Goal: Task Accomplishment & Management: Complete application form

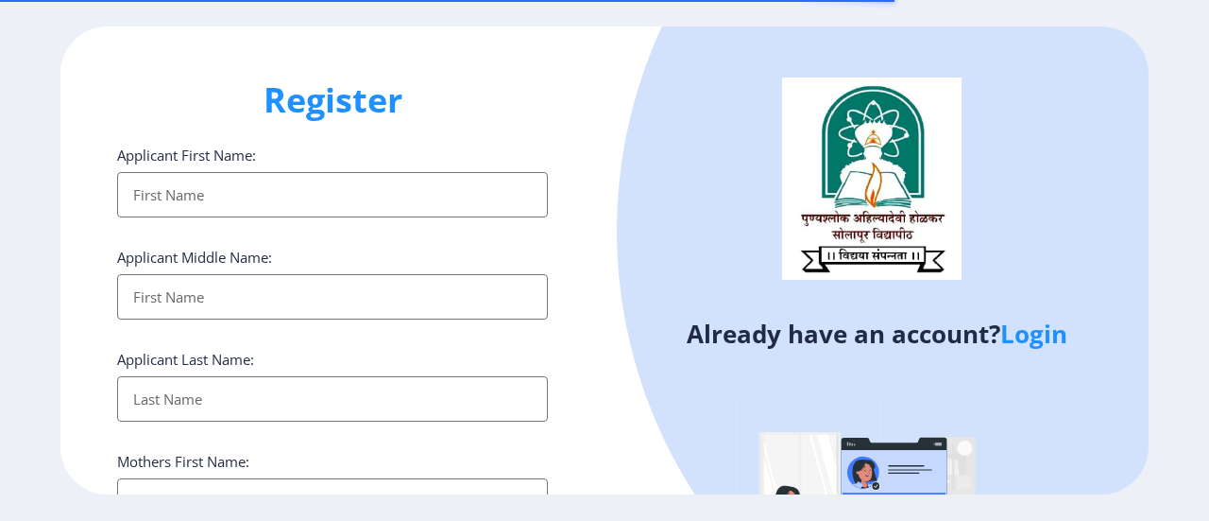
select select
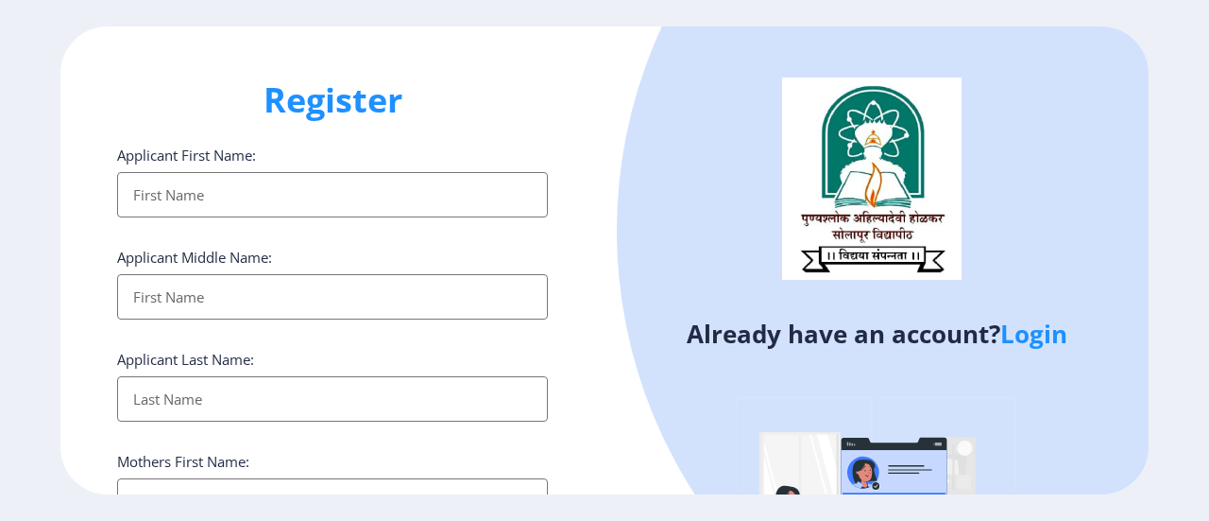
click at [154, 205] on input "Applicant First Name:" at bounding box center [332, 194] width 431 height 45
type input "[PERSON_NAME]"
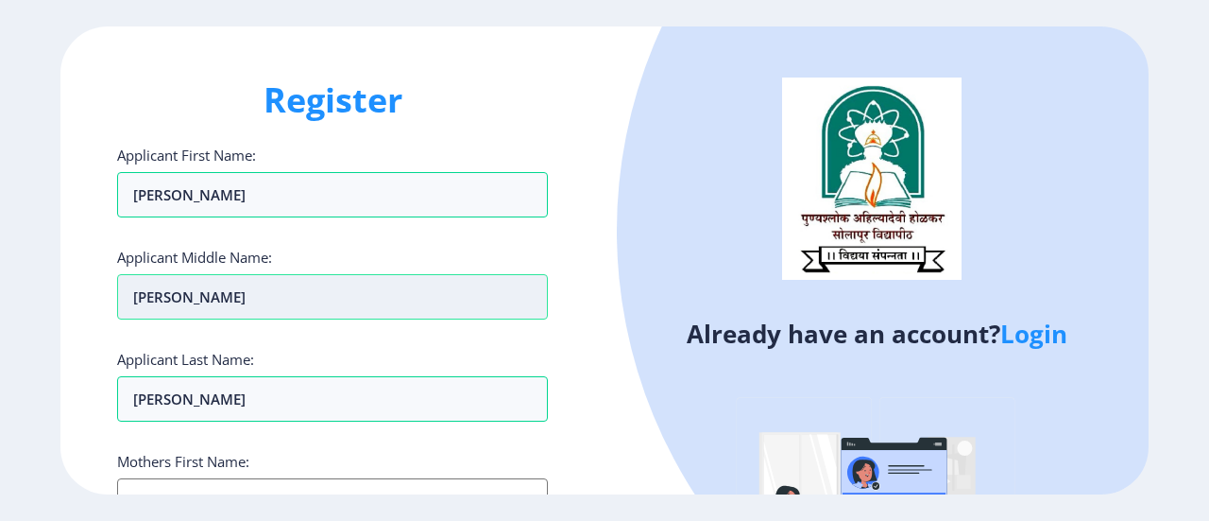
click at [234, 217] on input "[PERSON_NAME]" at bounding box center [332, 194] width 431 height 45
type input "k"
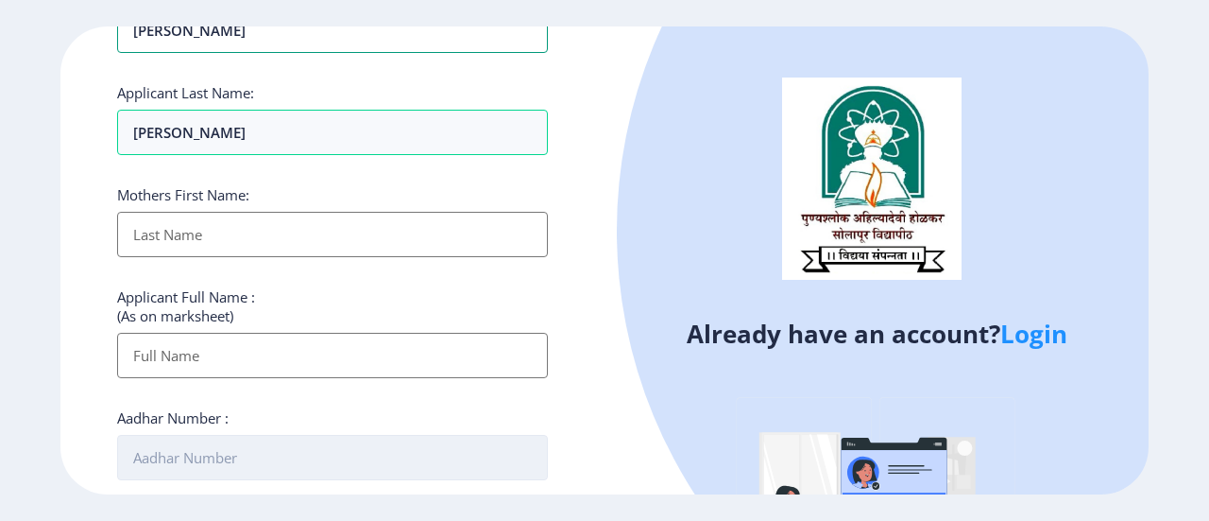
scroll to position [283, 0]
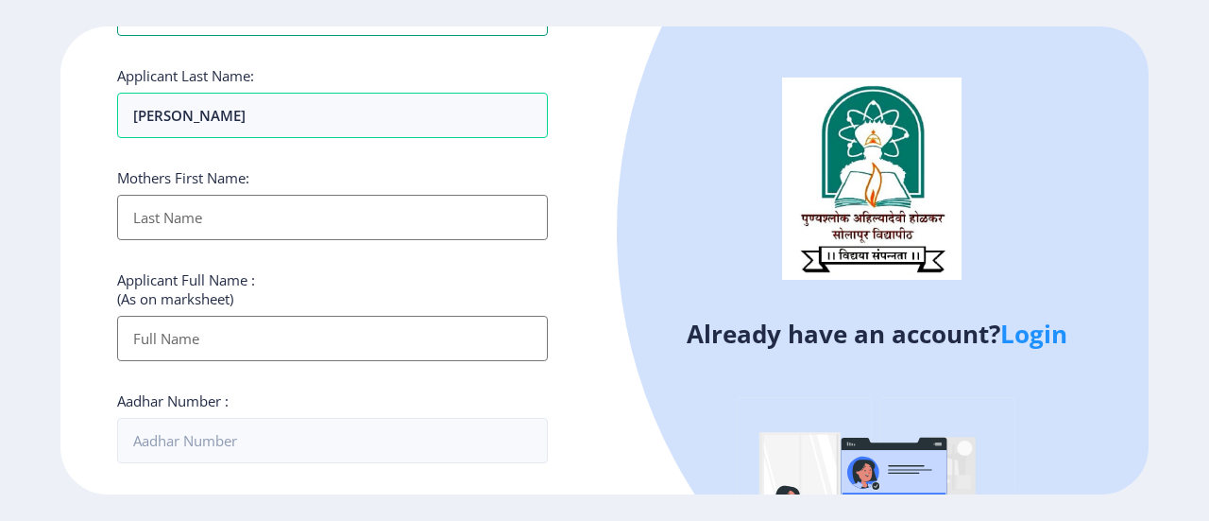
type input "[PERSON_NAME]"
click at [232, 204] on input "Applicant First Name:" at bounding box center [332, 217] width 431 height 45
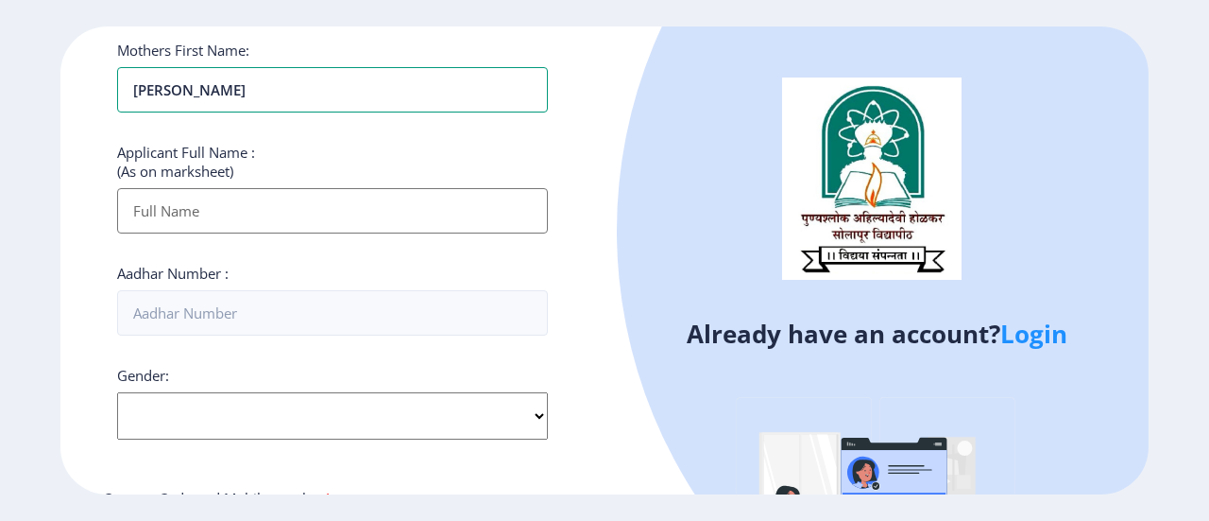
scroll to position [567, 0]
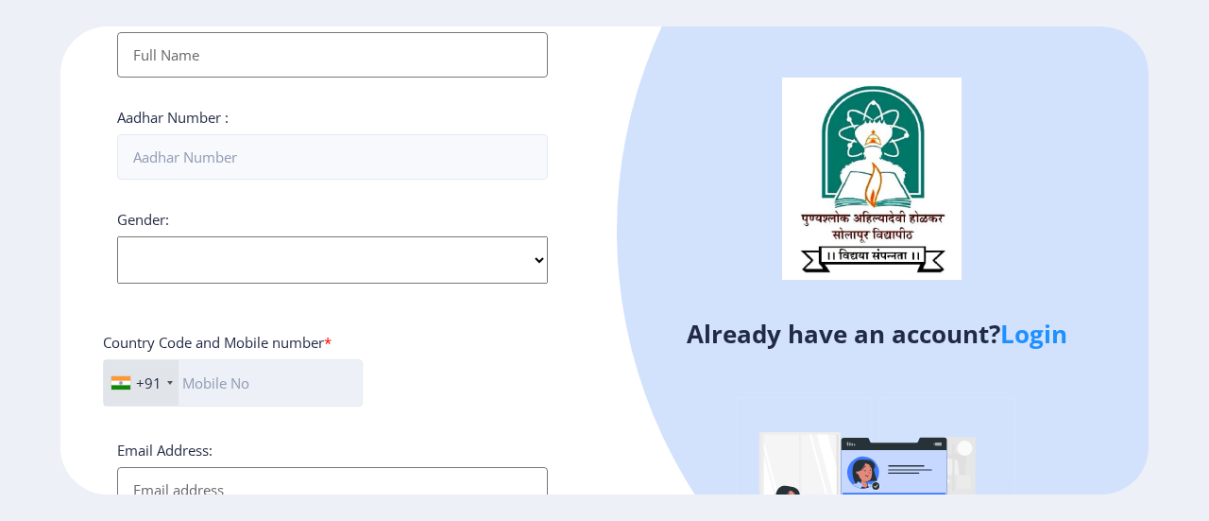
type input "[PERSON_NAME]"
click at [340, 387] on input "text" at bounding box center [233, 382] width 260 height 47
type input "08390545402"
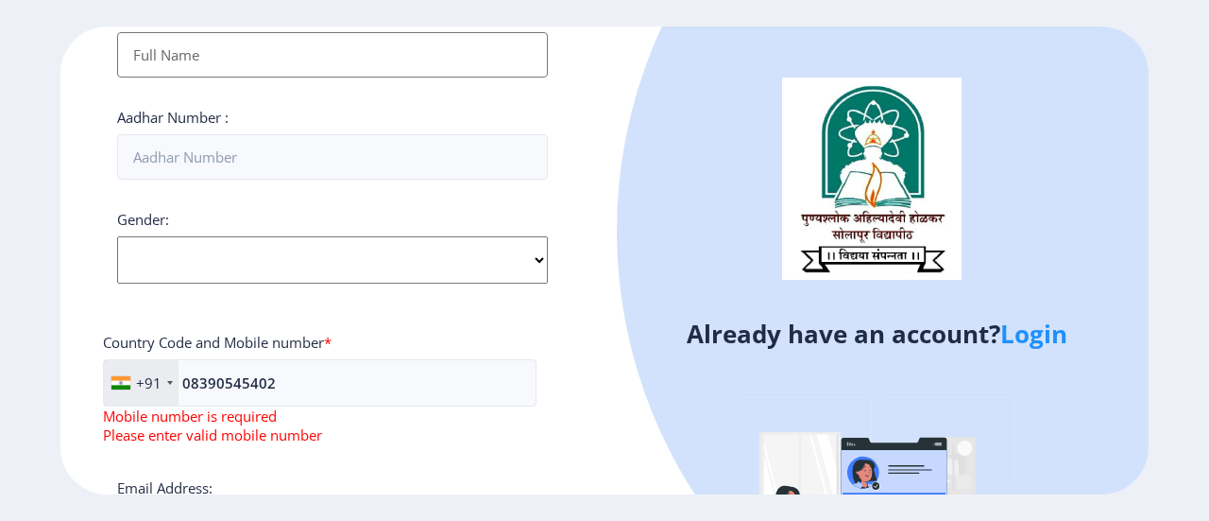
click at [236, 250] on select "Select Gender [DEMOGRAPHIC_DATA] [DEMOGRAPHIC_DATA] Other" at bounding box center [332, 259] width 431 height 47
select select "[DEMOGRAPHIC_DATA]"
click at [117, 236] on select "Select Gender [DEMOGRAPHIC_DATA] [DEMOGRAPHIC_DATA] Other" at bounding box center [332, 259] width 431 height 47
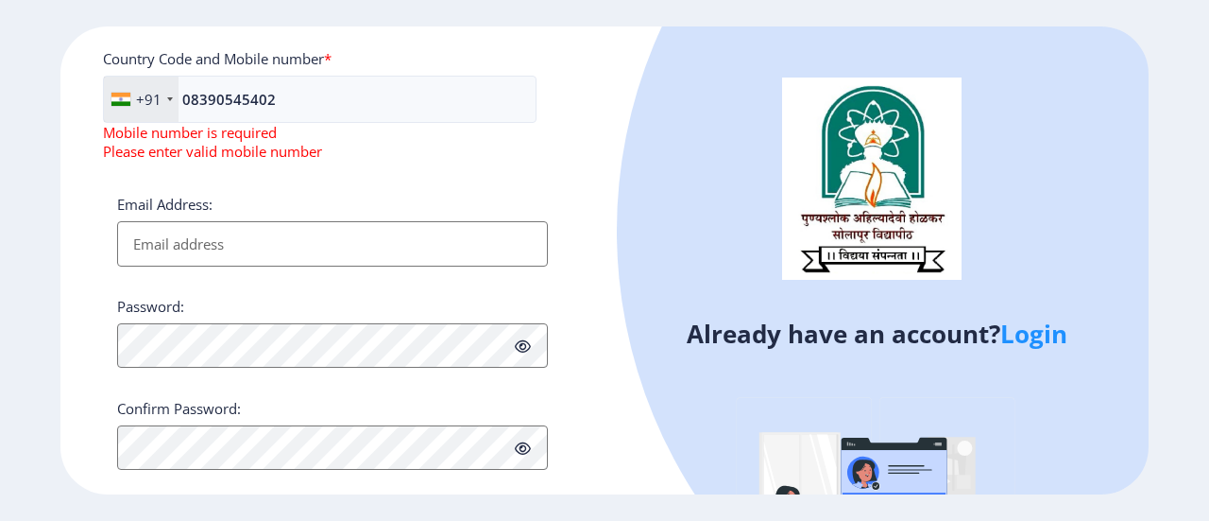
click at [153, 253] on input "Email Address:" at bounding box center [332, 243] width 431 height 45
type input "[EMAIL_ADDRESS][DOMAIN_NAME]"
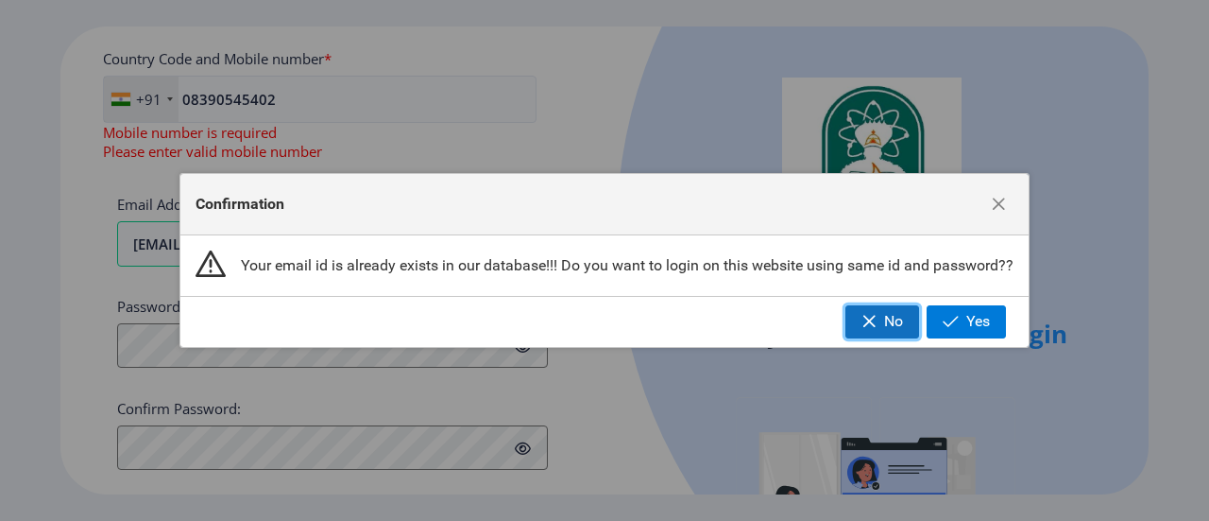
click at [888, 321] on span "No" at bounding box center [893, 321] width 19 height 17
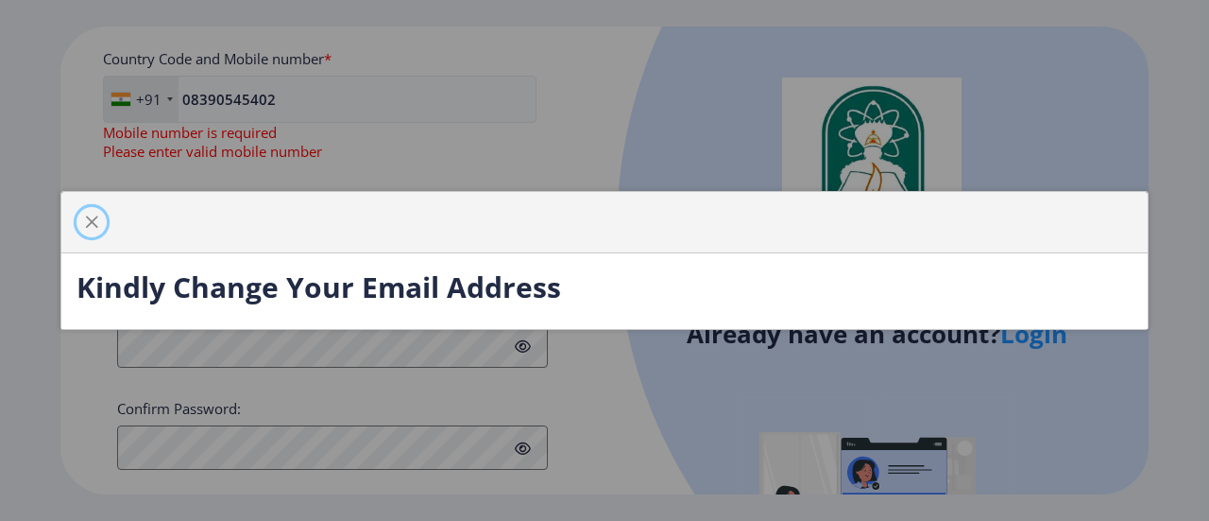
click at [89, 220] on span "button" at bounding box center [91, 221] width 15 height 15
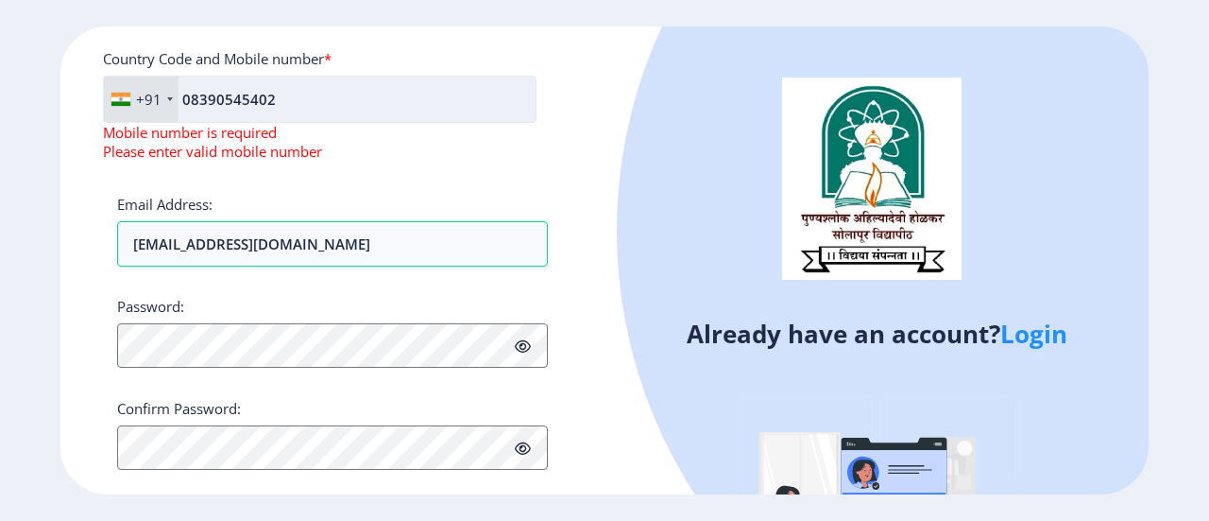
drag, startPoint x: 189, startPoint y: 96, endPoint x: 207, endPoint y: 118, distance: 28.2
click at [189, 97] on input "08390545402" at bounding box center [320, 99] width 434 height 47
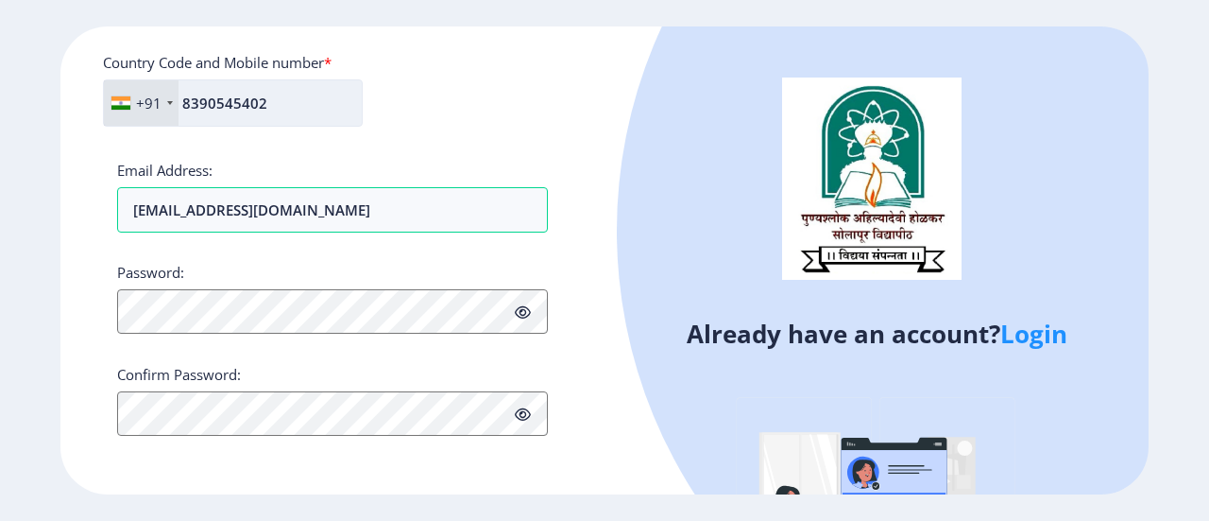
scroll to position [842, 0]
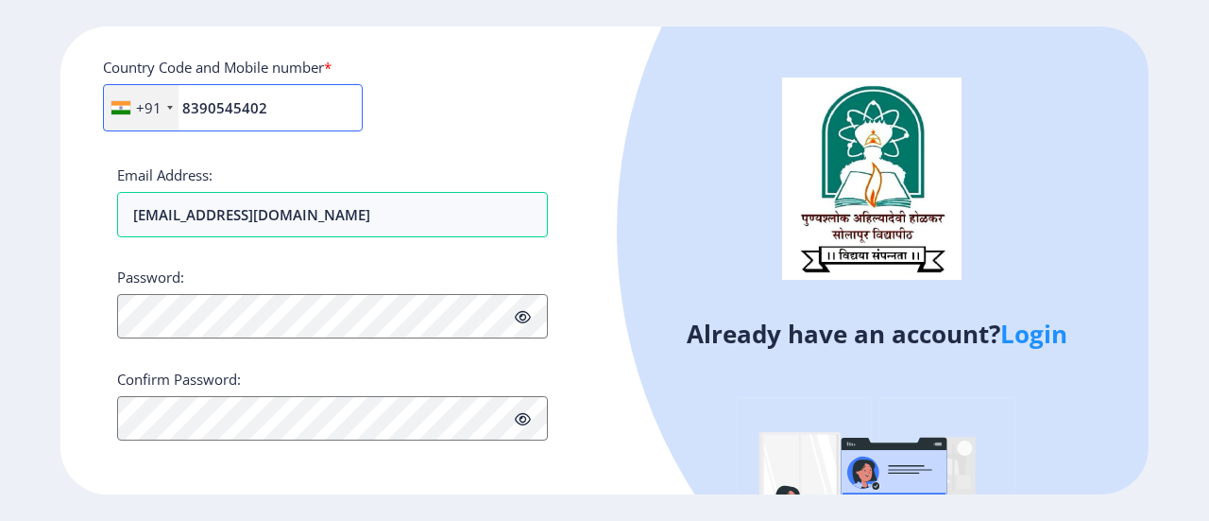
type input "8390545402"
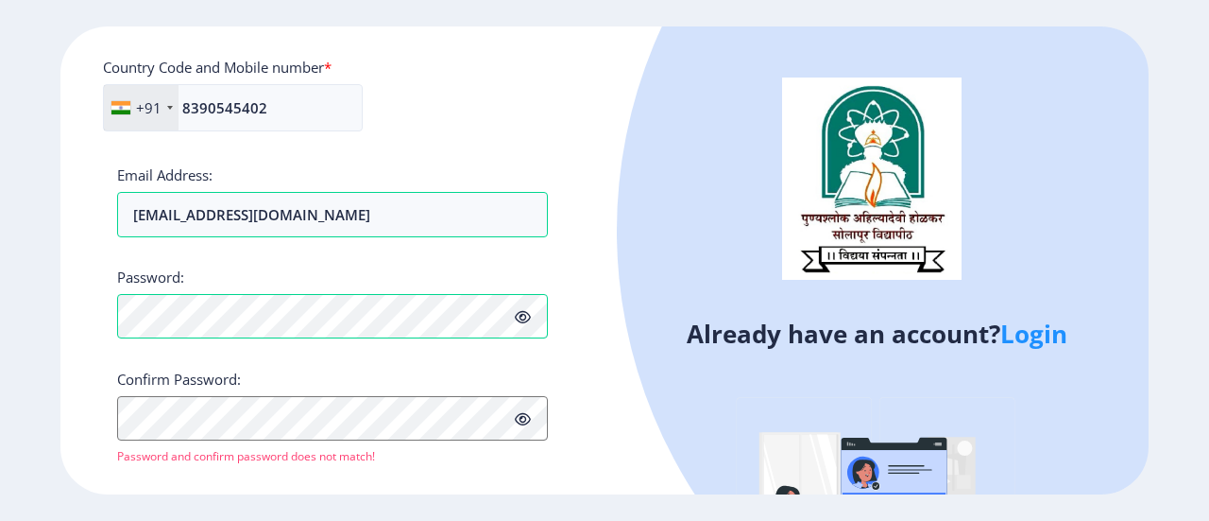
click at [523, 412] on icon at bounding box center [523, 419] width 16 height 14
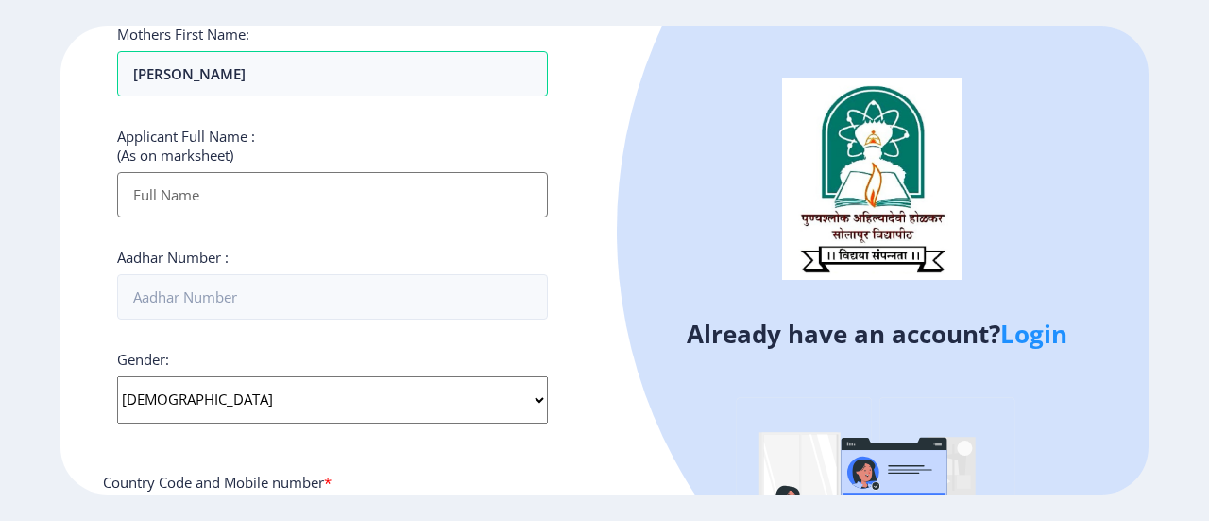
scroll to position [472, 0]
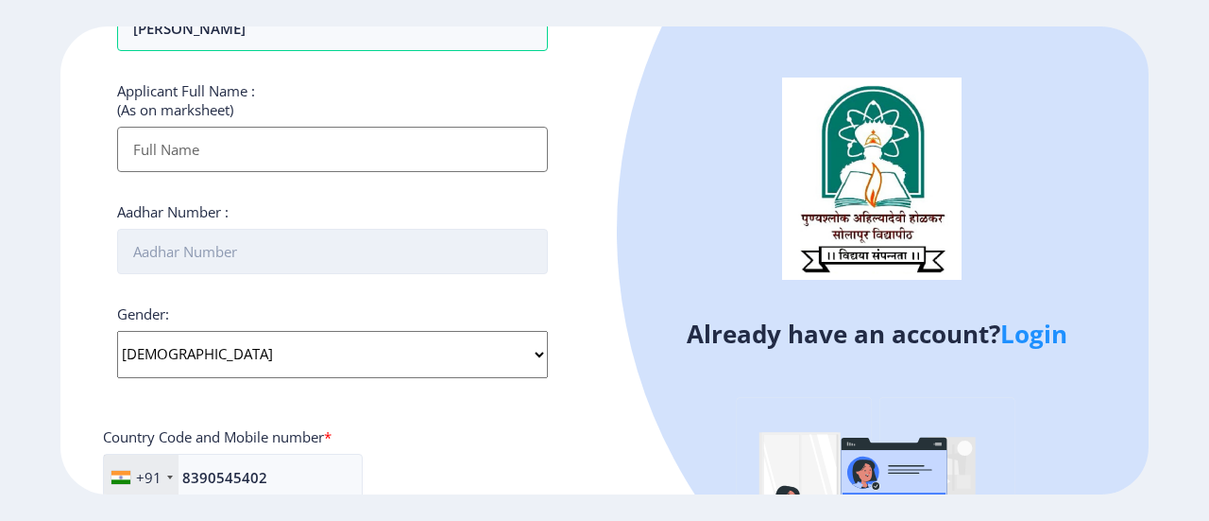
click at [253, 239] on input "Aadhar Number :" at bounding box center [332, 251] width 431 height 45
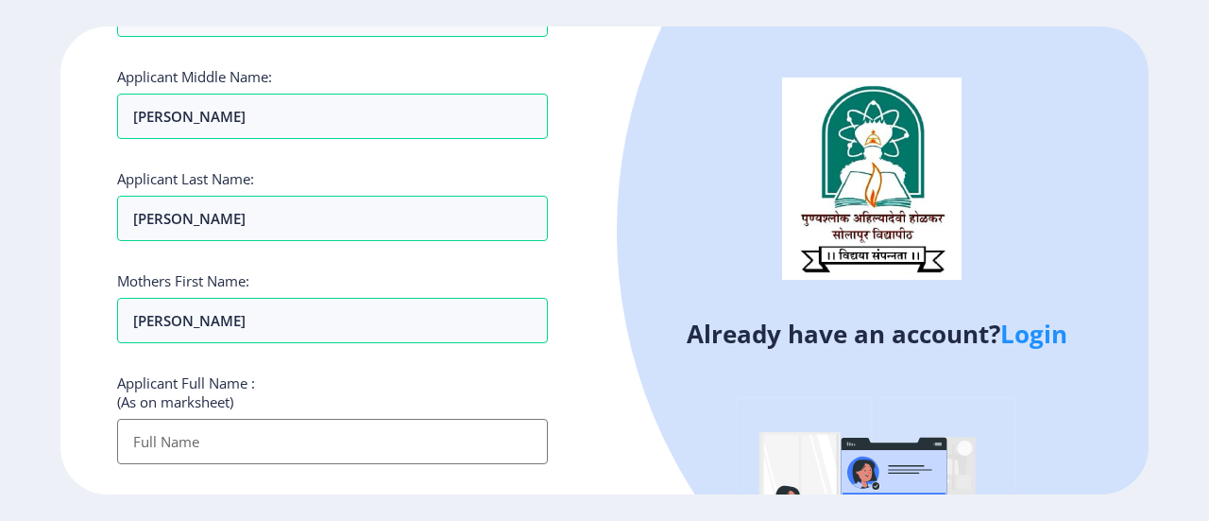
scroll to position [0, 0]
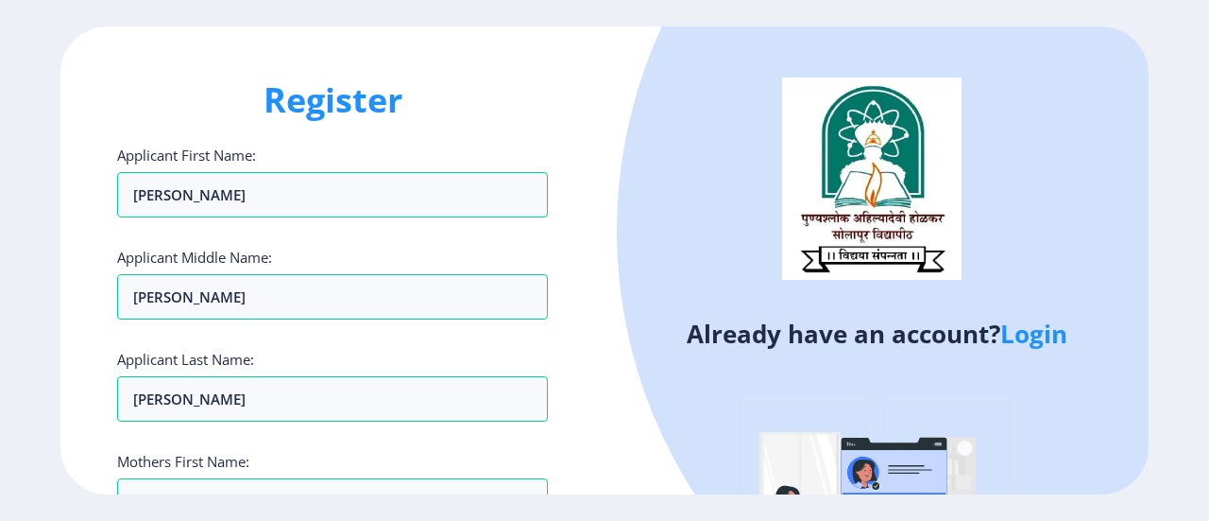
type input "485937090011"
click at [930, 479] on img at bounding box center [876, 526] width 331 height 331
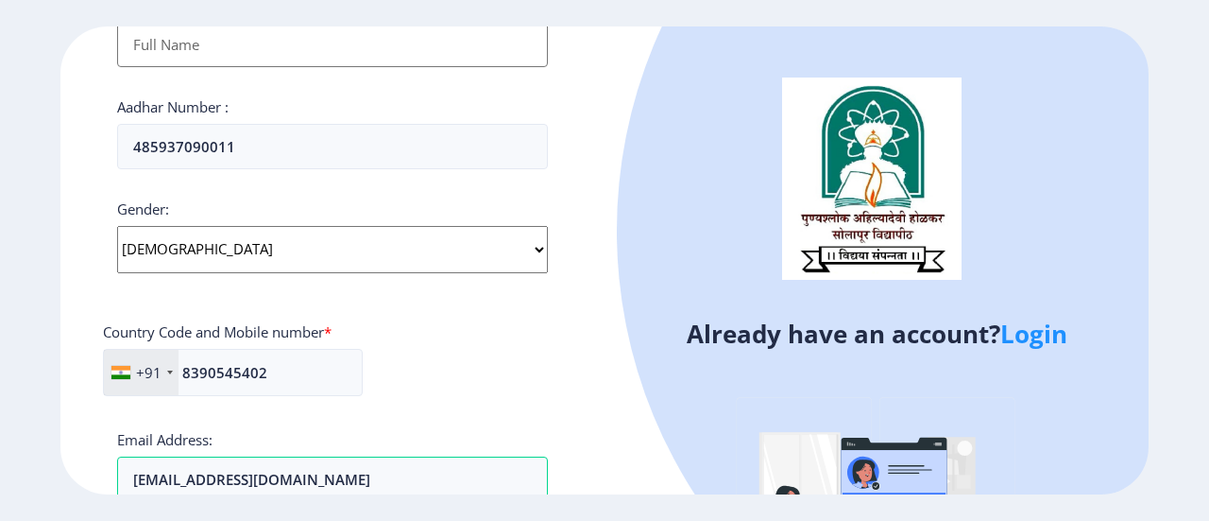
scroll to position [180, 0]
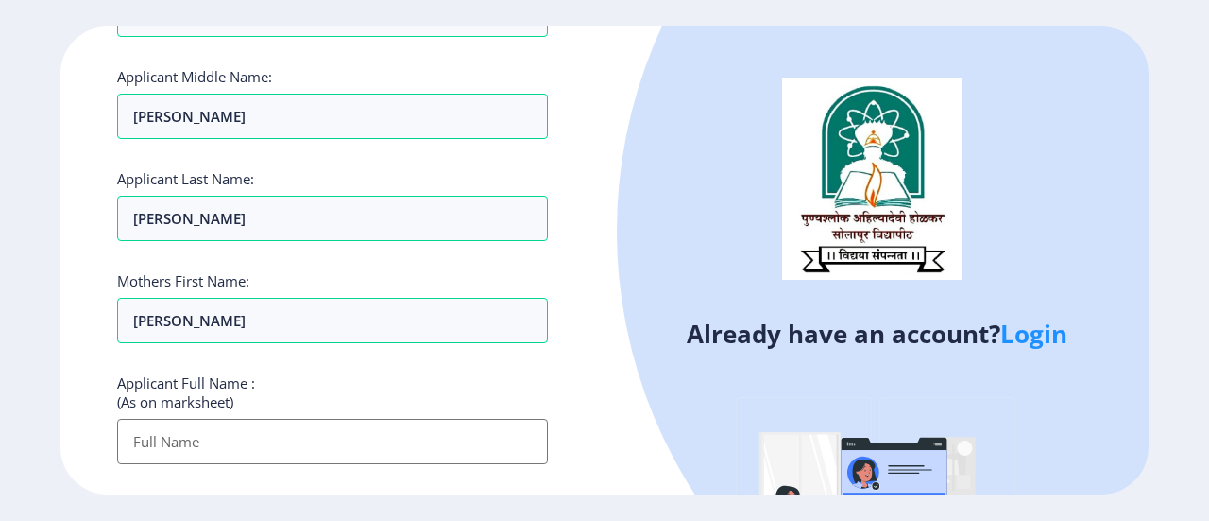
click at [238, 445] on input "Applicant First Name:" at bounding box center [332, 441] width 431 height 45
type input "[PERSON_NAME] [PERSON_NAME]"
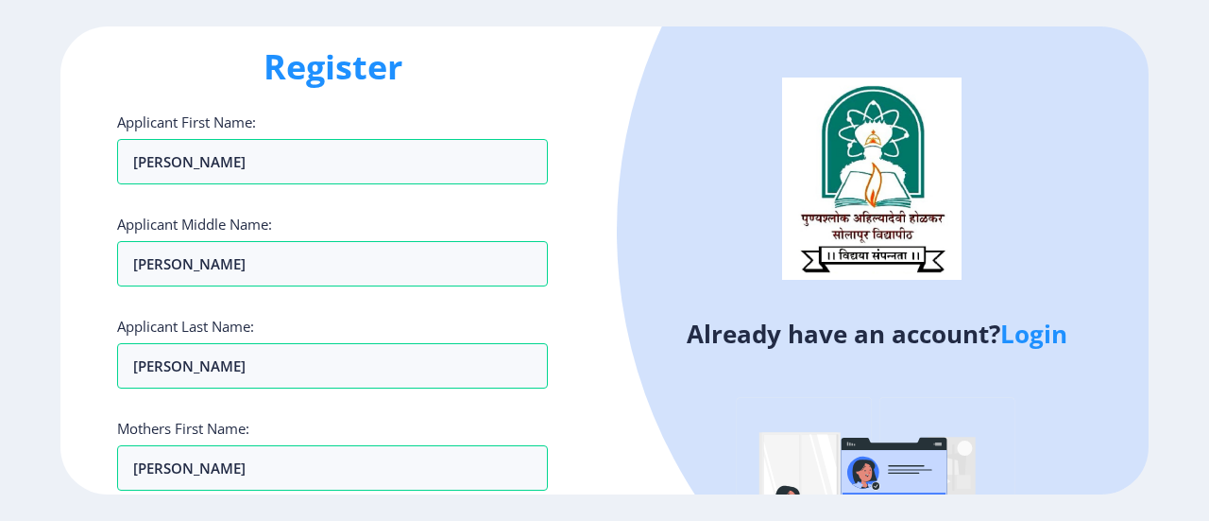
scroll to position [0, 0]
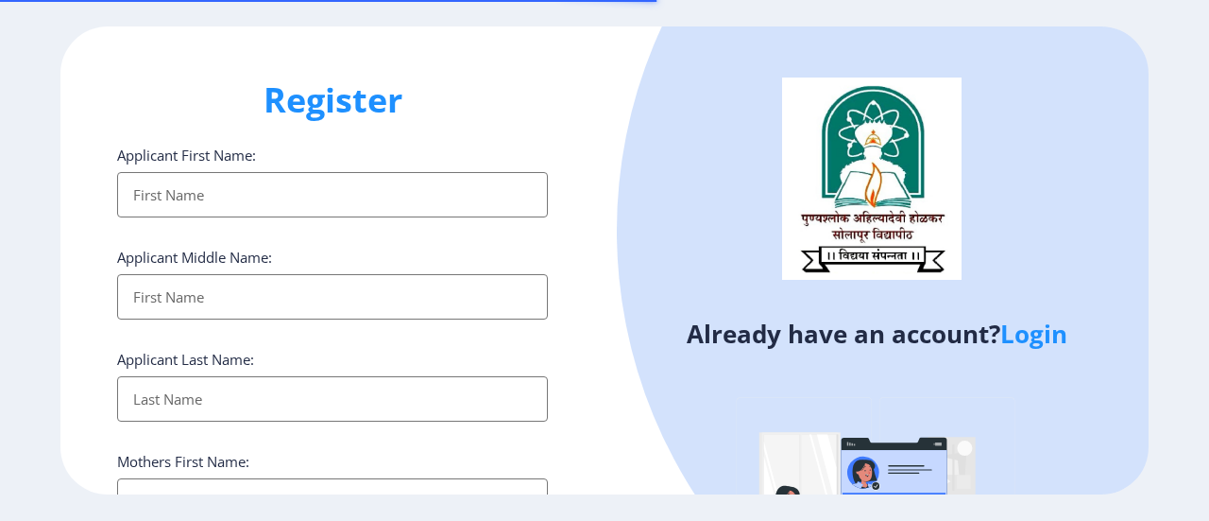
select select
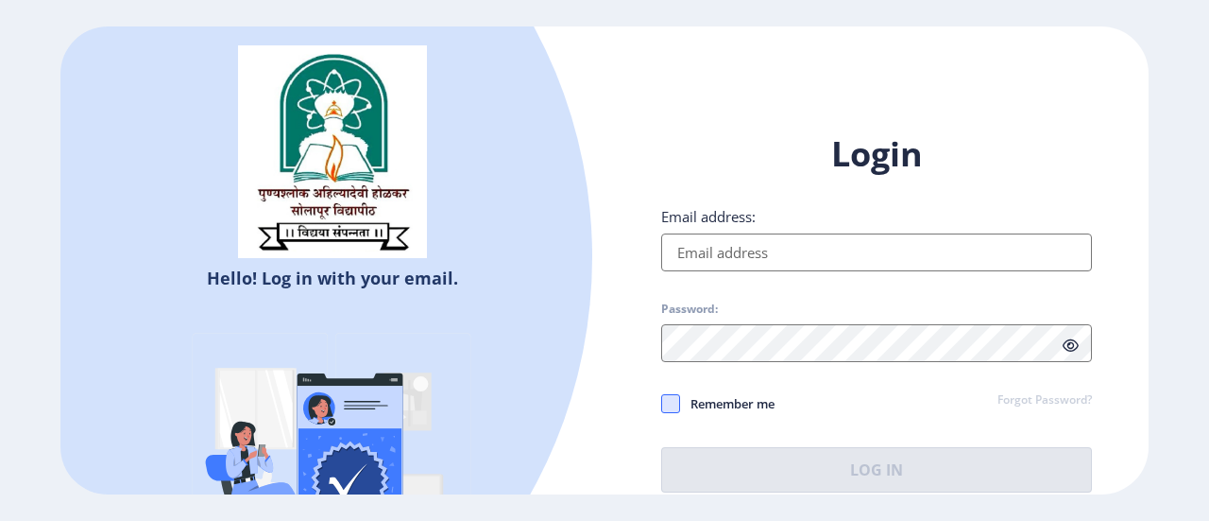
type input "[EMAIL_ADDRESS][DOMAIN_NAME]"
click at [673, 402] on span at bounding box center [670, 403] width 19 height 19
click at [662, 402] on input "Remember me" at bounding box center [661, 402] width 1 height 1
checkbox input "true"
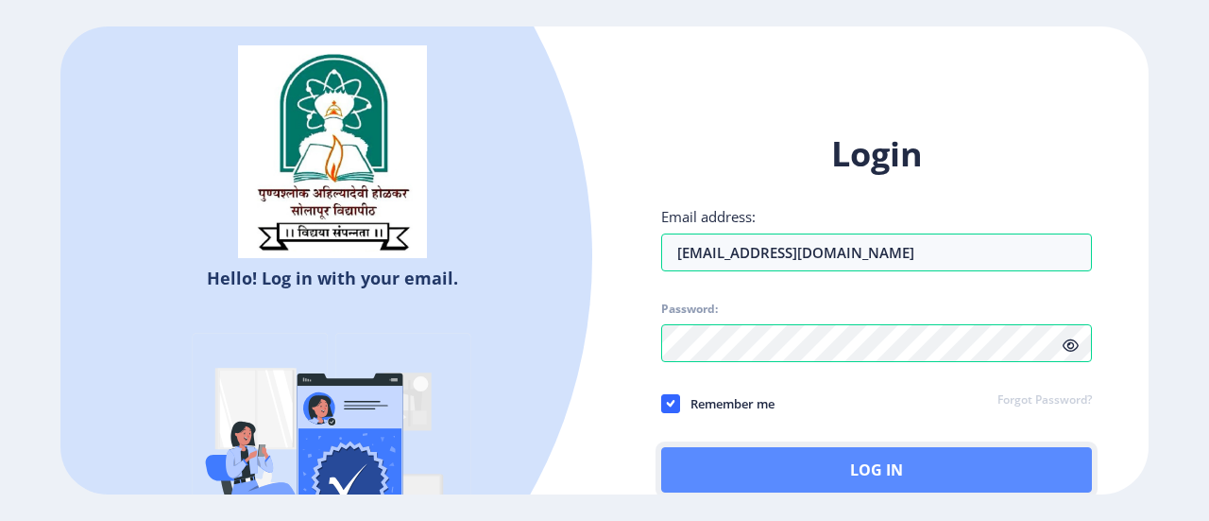
click at [867, 470] on button "Log In" at bounding box center [876, 469] width 431 height 45
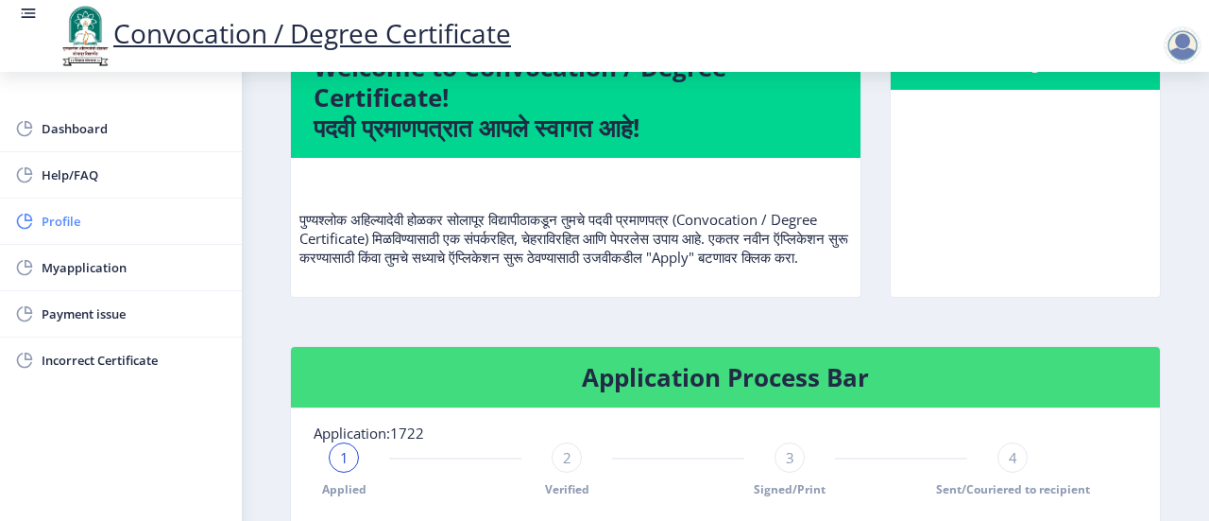
scroll to position [189, 0]
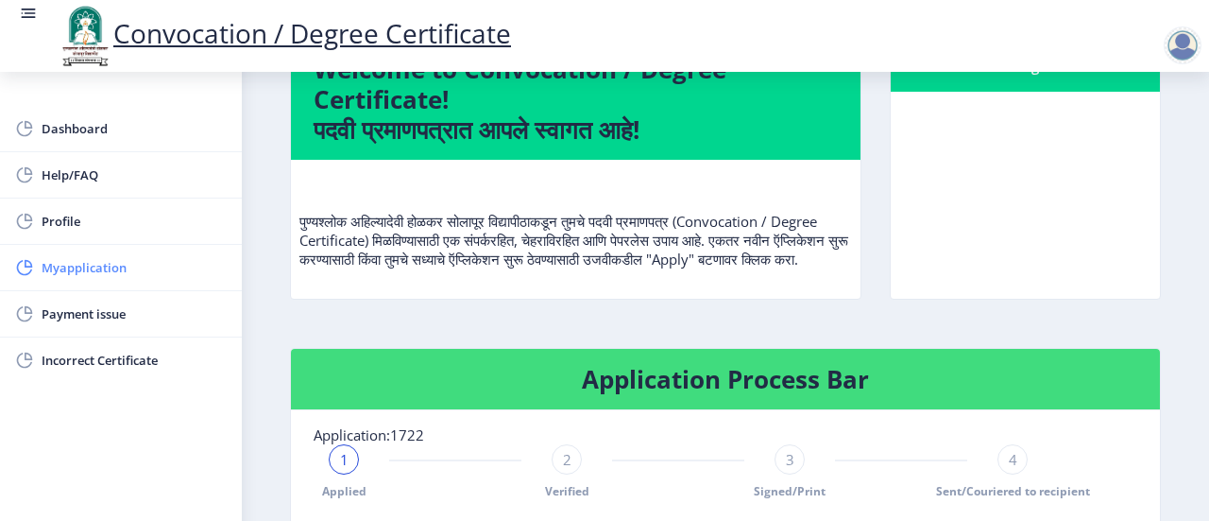
click at [113, 269] on span "Myapplication" at bounding box center [134, 267] width 185 height 23
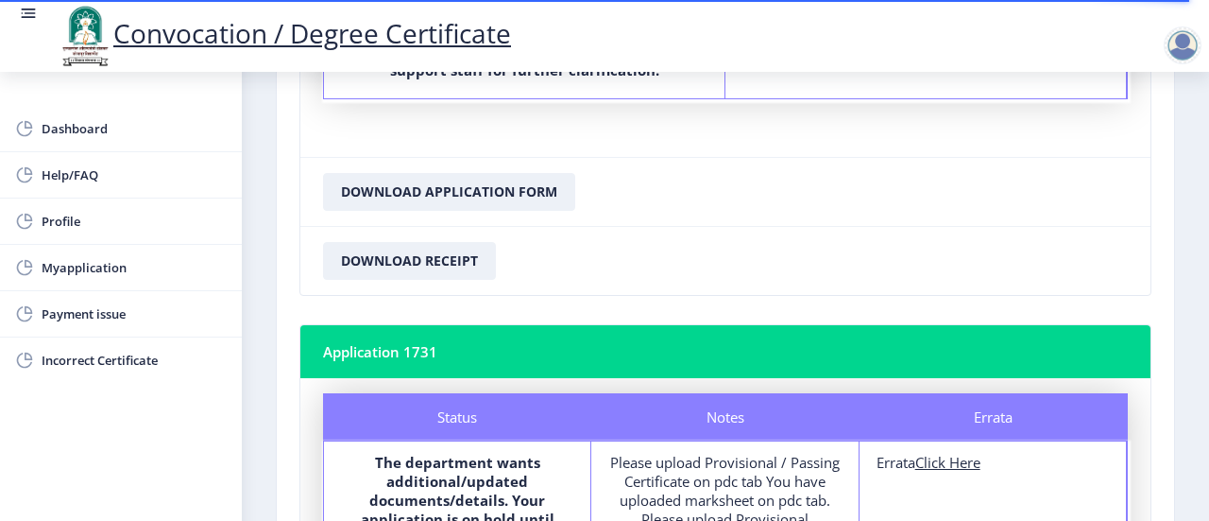
scroll to position [567, 0]
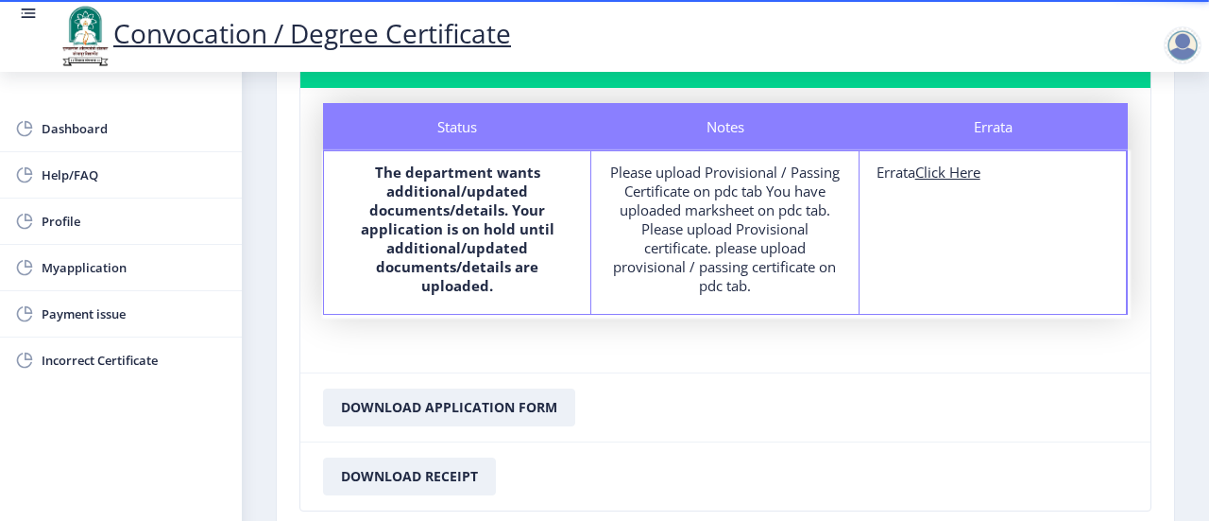
click at [958, 175] on u "Click Here" at bounding box center [948, 172] width 65 height 19
select select
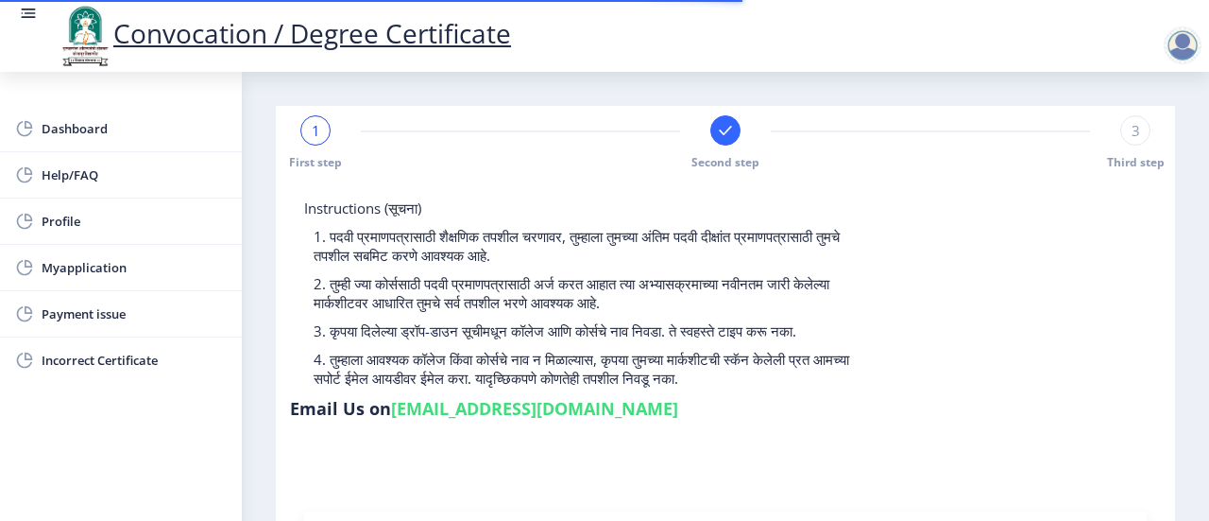
type input "2014032500266743"
select select "Regular"
select select "2016"
select select "March"
select select "Grade B+"
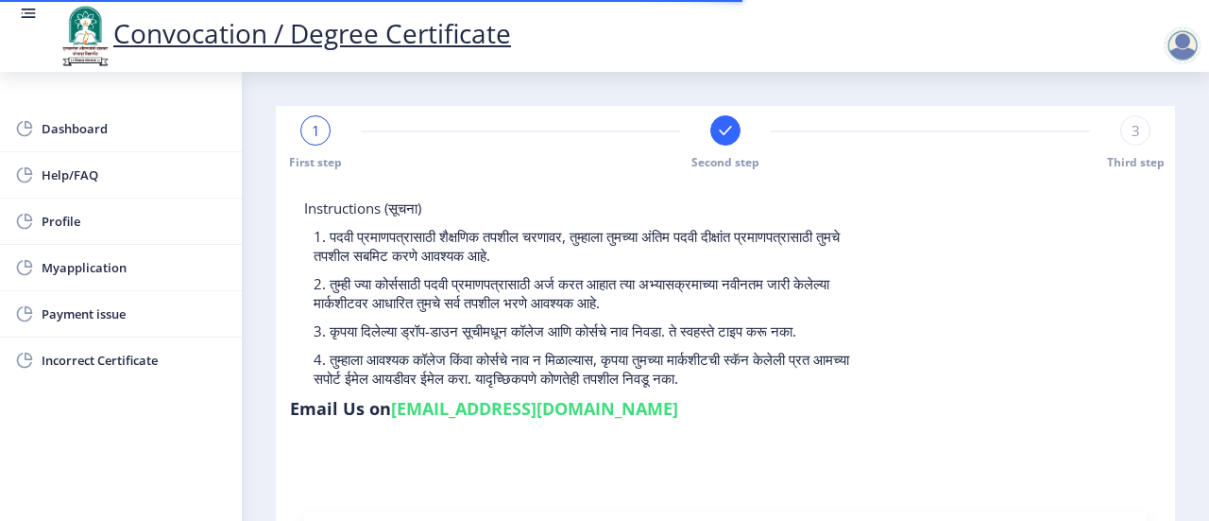
type input "604432"
type input "[PERSON_NAME]"
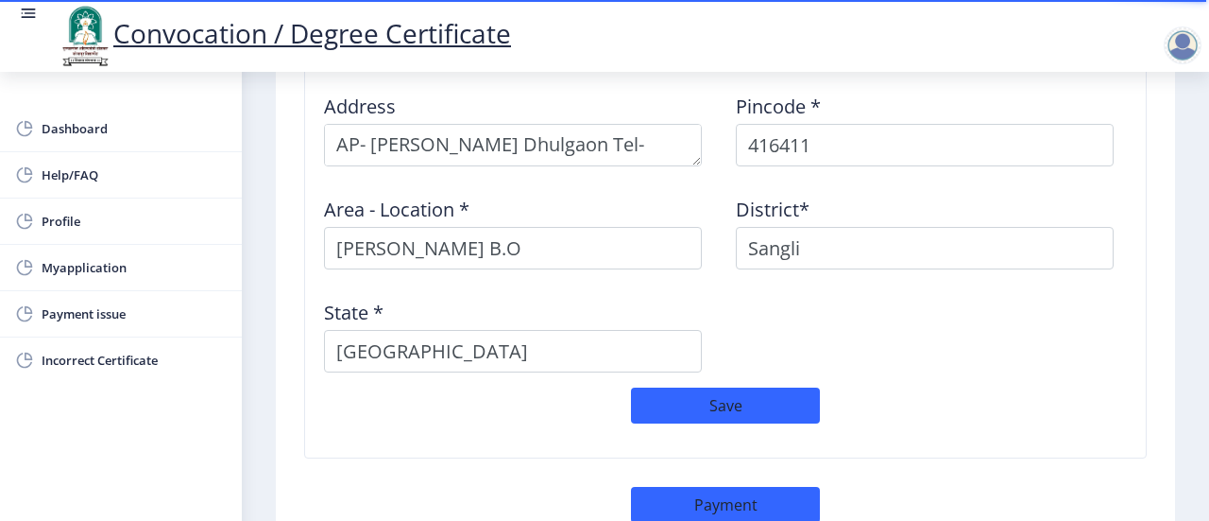
scroll to position [1606, 0]
click at [744, 386] on button "Save" at bounding box center [725, 404] width 189 height 36
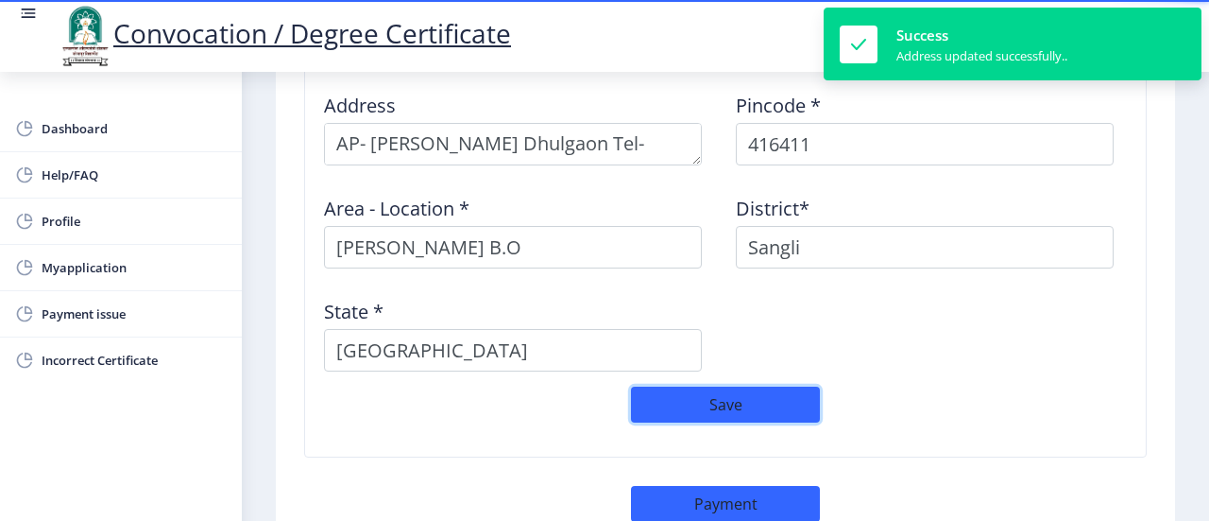
click at [744, 386] on button "Save" at bounding box center [725, 404] width 189 height 36
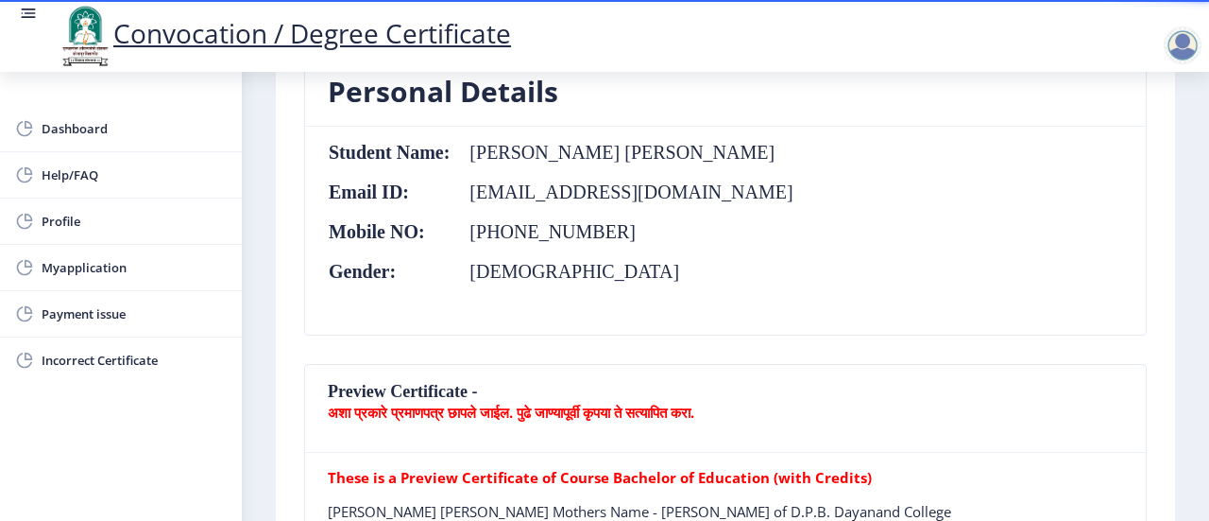
scroll to position [0, 0]
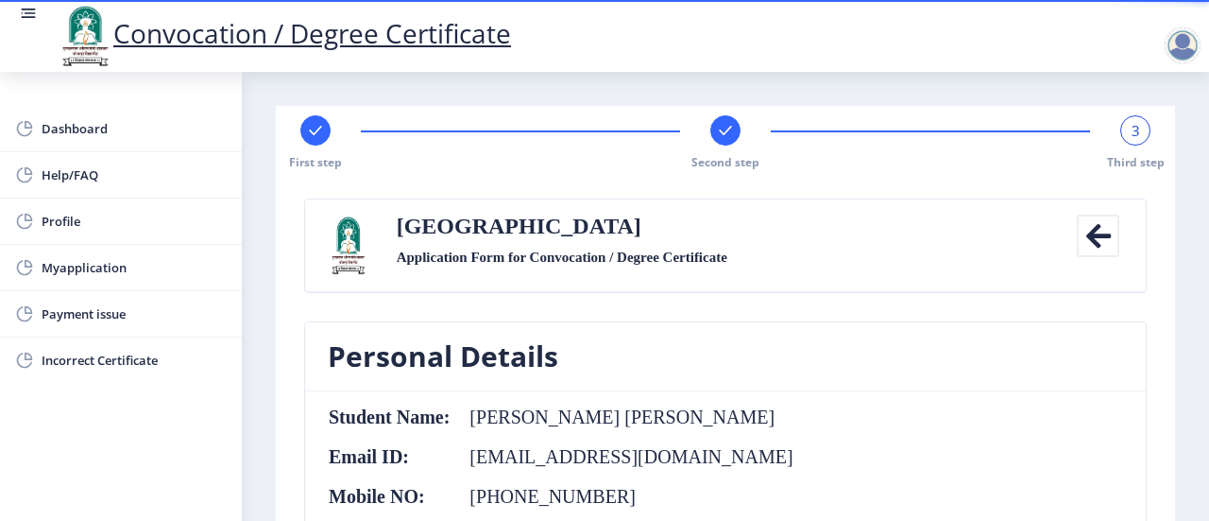
click at [1121, 141] on div "3" at bounding box center [1136, 130] width 30 height 30
click at [1135, 137] on span "3" at bounding box center [1136, 130] width 9 height 19
click at [718, 136] on rect at bounding box center [725, 130] width 19 height 19
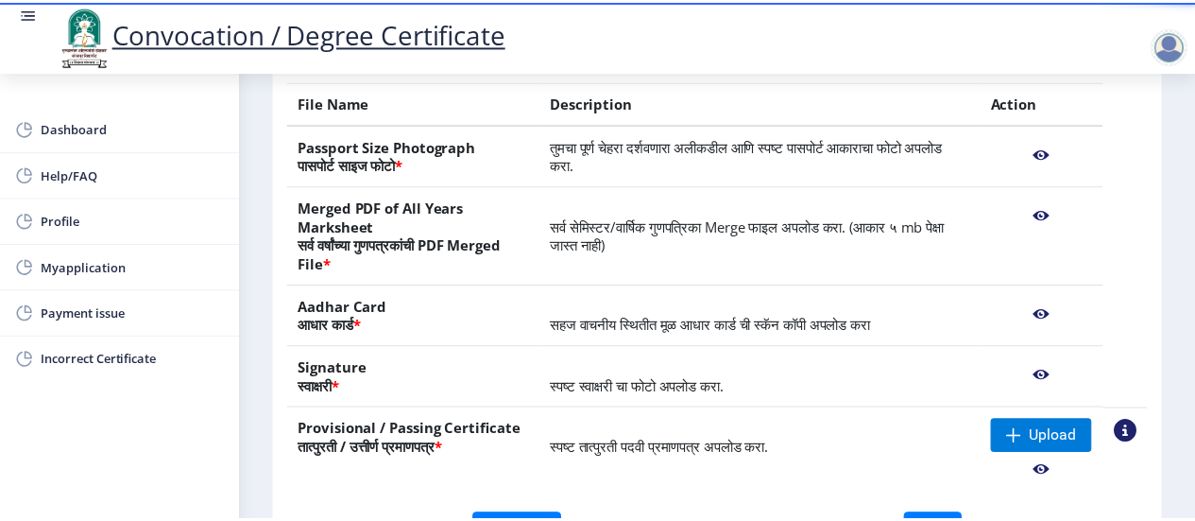
scroll to position [283, 0]
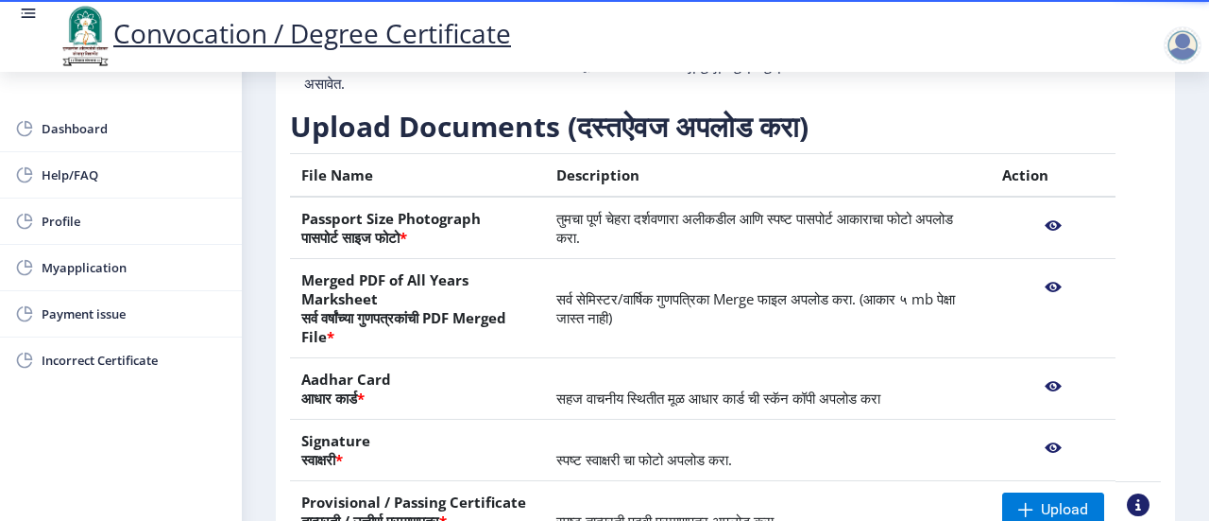
click at [1048, 225] on nb-action at bounding box center [1053, 226] width 102 height 34
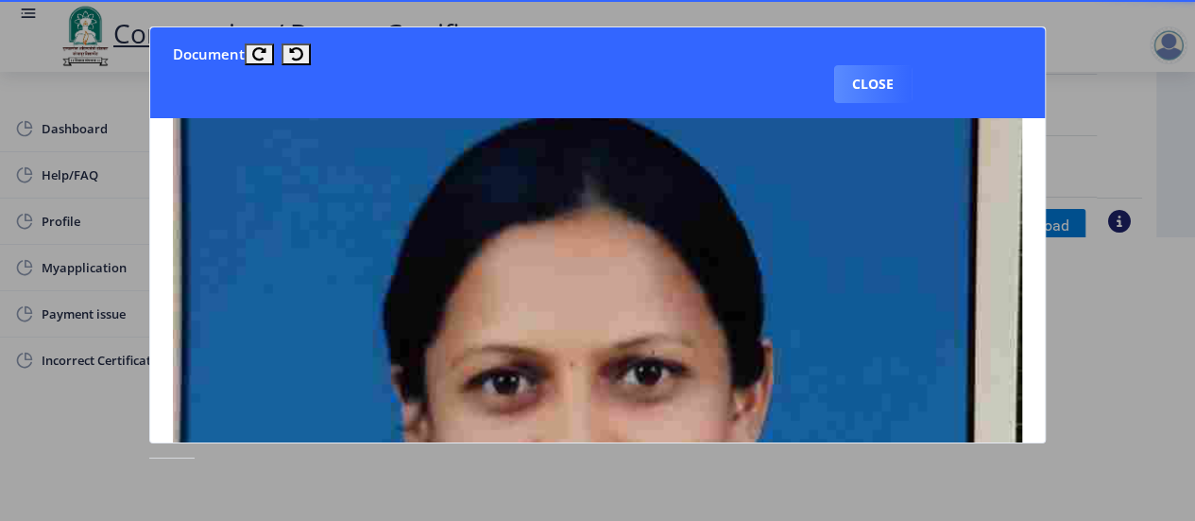
scroll to position [0, 0]
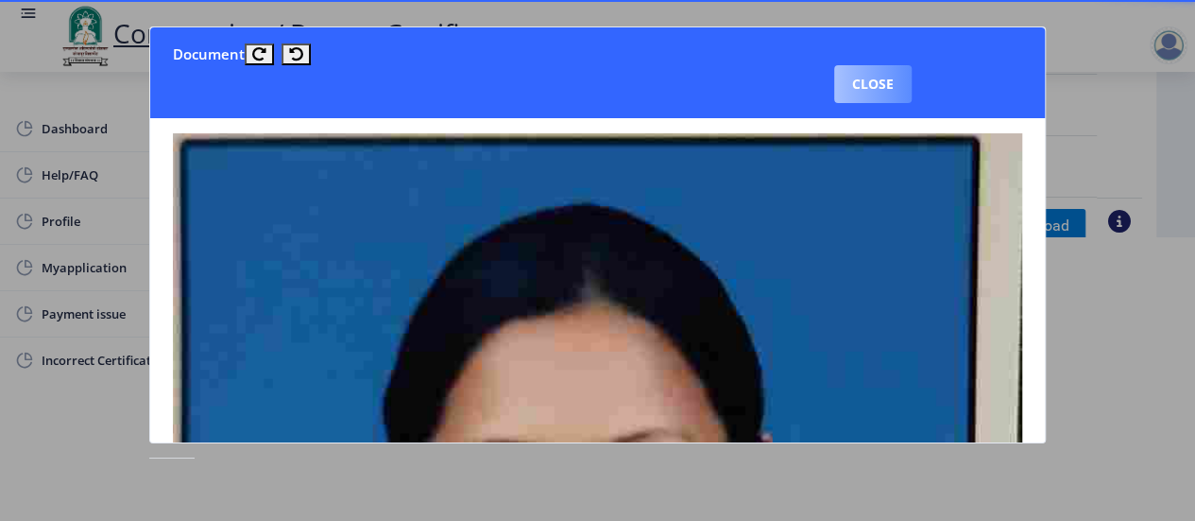
click at [874, 86] on button "Close" at bounding box center [872, 84] width 77 height 38
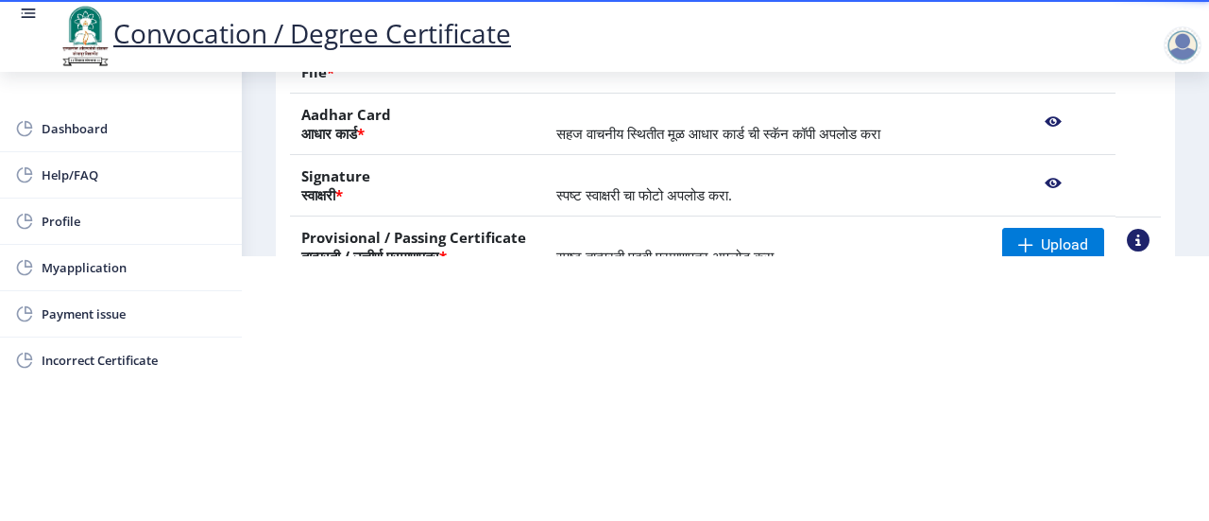
scroll to position [378, 0]
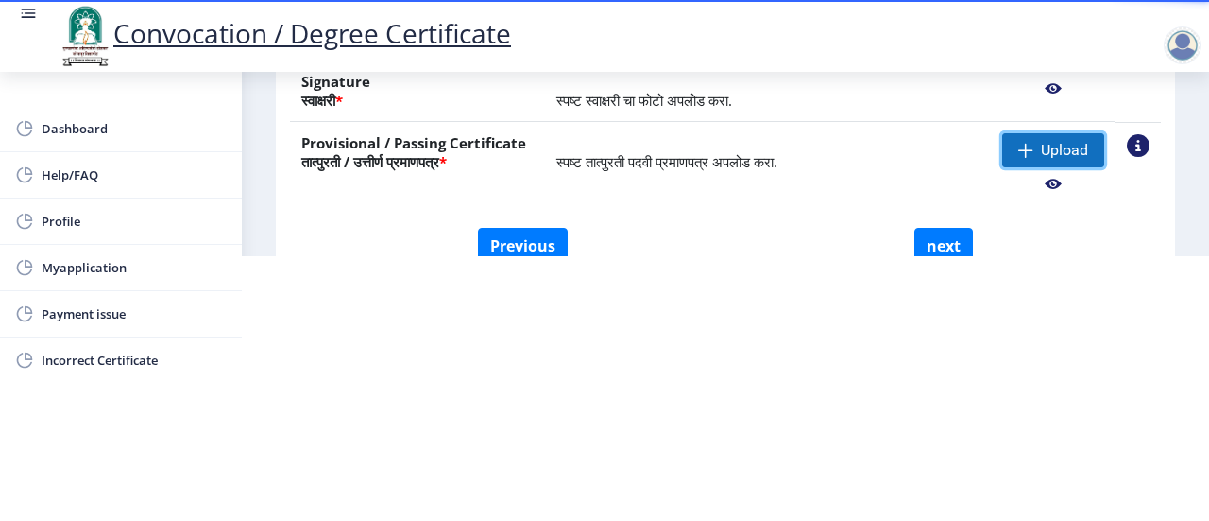
click at [1035, 143] on span "Upload" at bounding box center [1053, 150] width 102 height 34
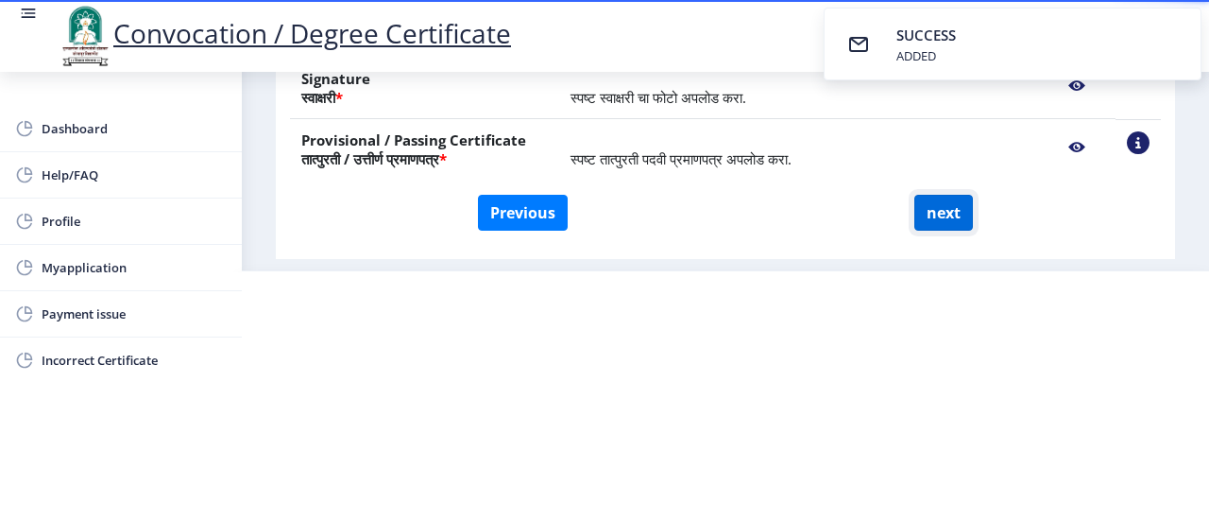
click at [946, 220] on button "next" at bounding box center [944, 213] width 59 height 36
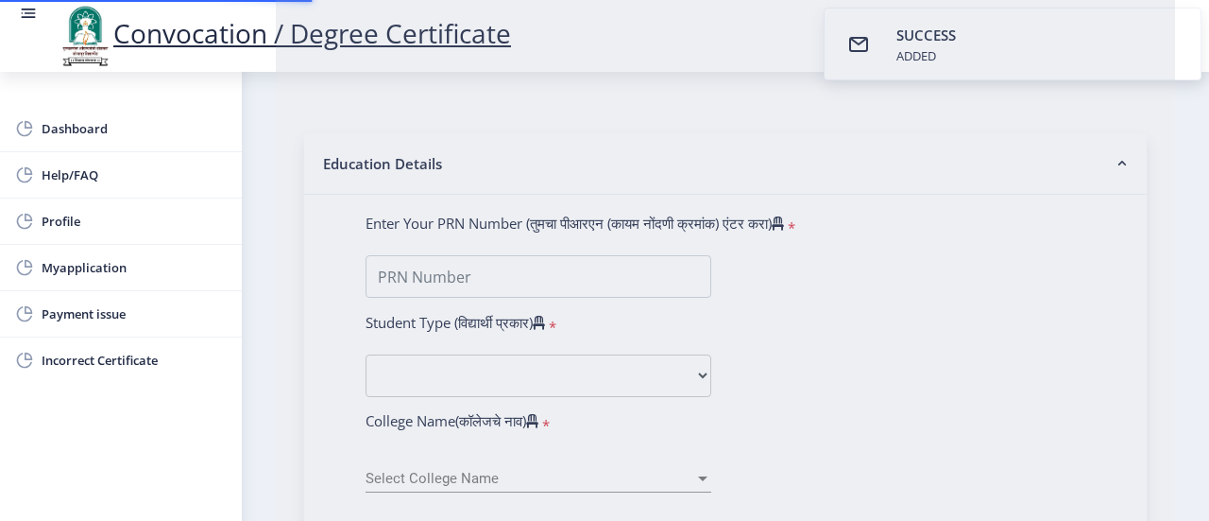
select select
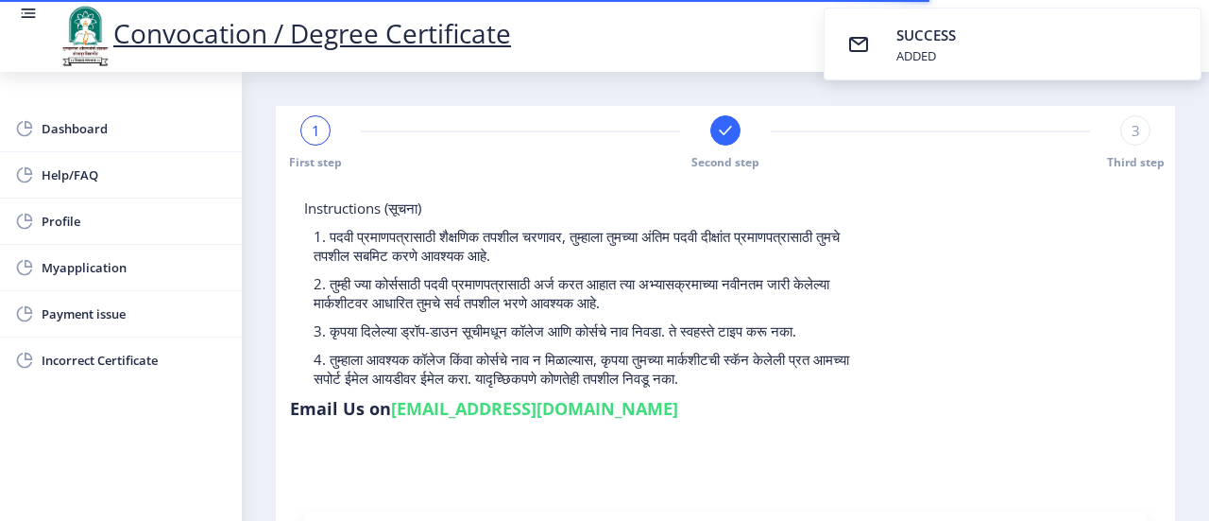
type input "2014032500266743"
select select "Regular"
select select "2016"
select select "March"
select select "SECOND CLASS"
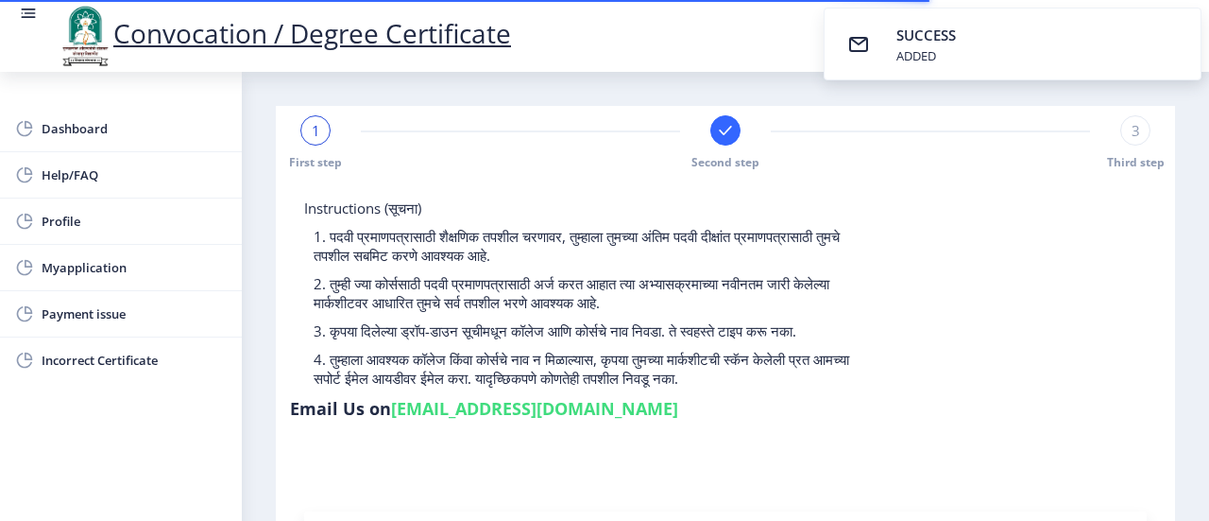
type input "604432"
type input "[PERSON_NAME]"
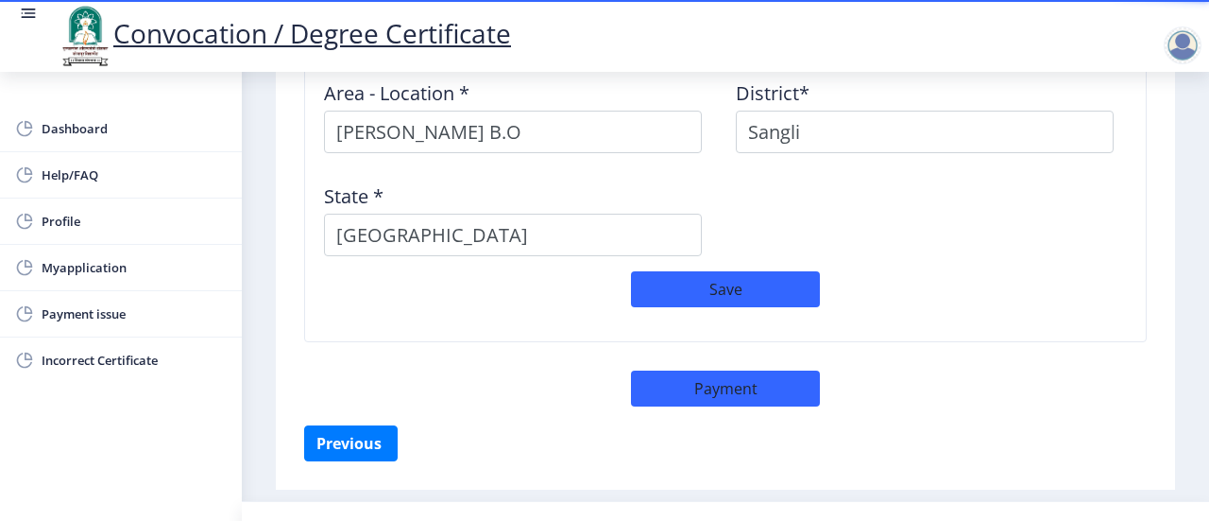
scroll to position [1732, 0]
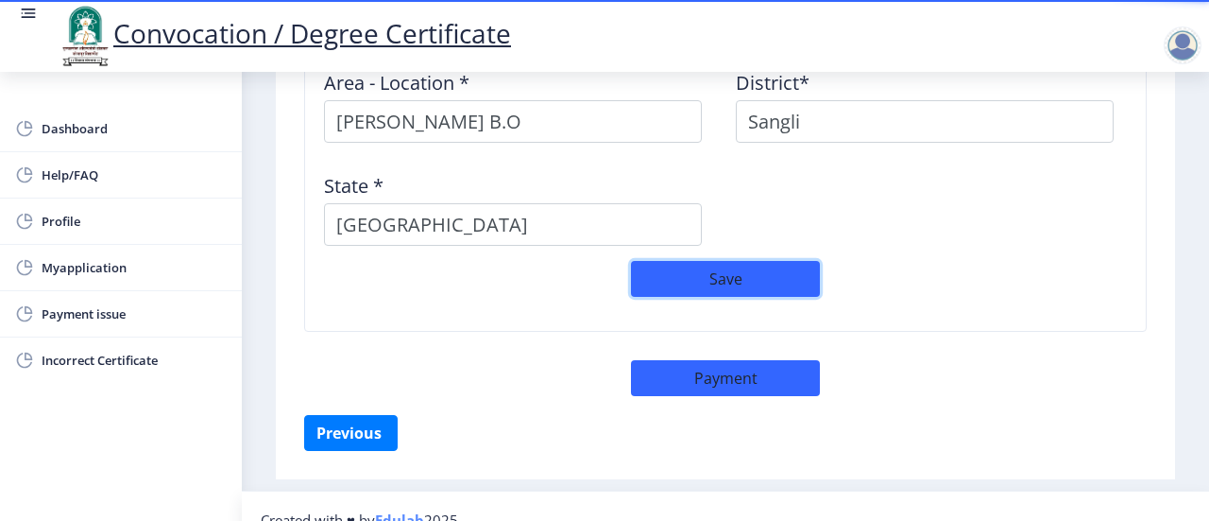
click at [785, 261] on button "Save" at bounding box center [725, 279] width 189 height 36
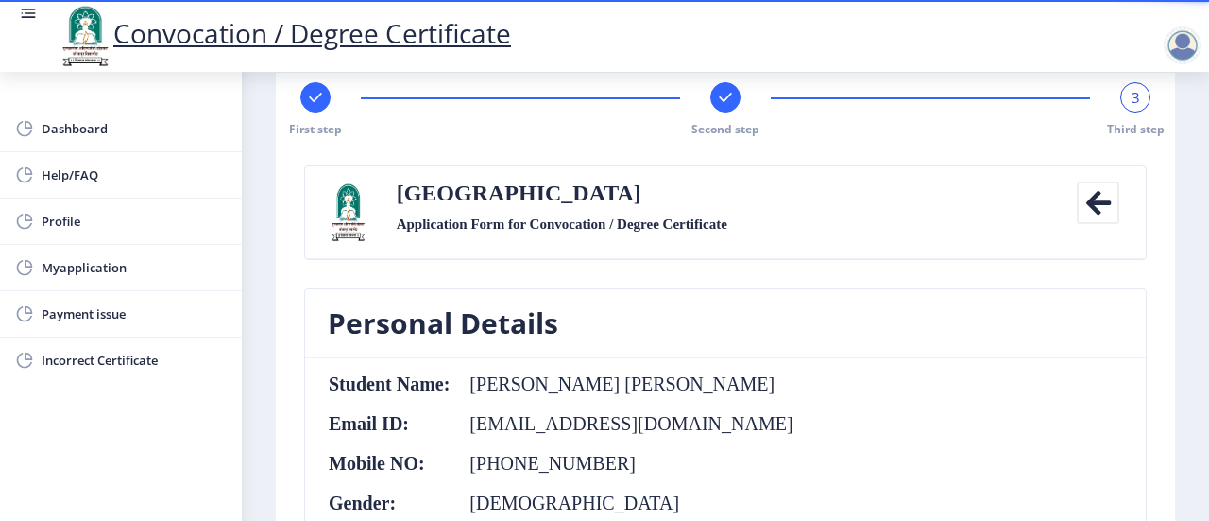
scroll to position [0, 0]
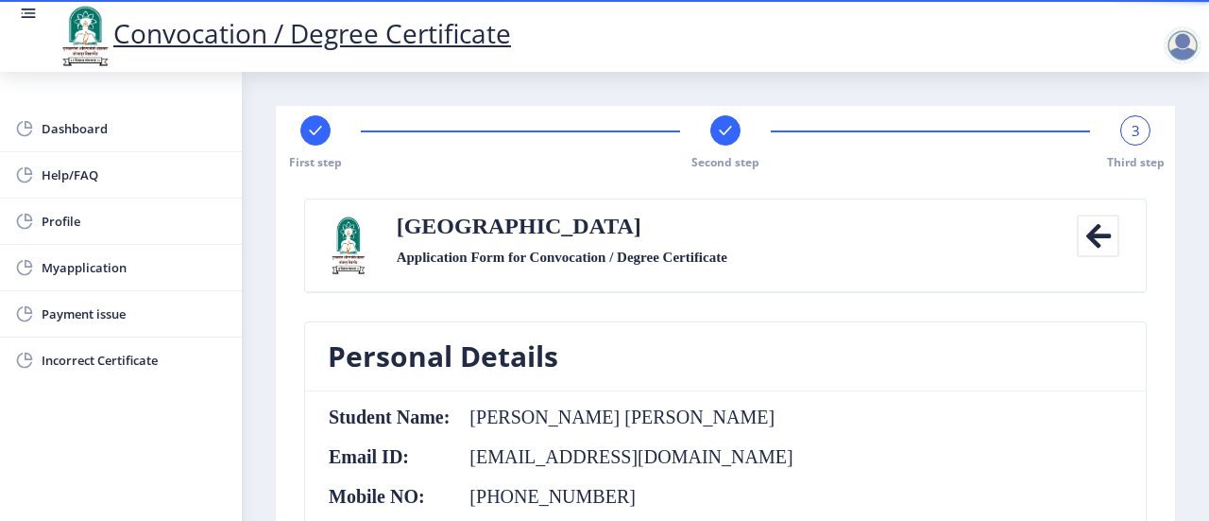
click at [1134, 130] on div "3" at bounding box center [1136, 130] width 30 height 30
click at [718, 139] on rect at bounding box center [725, 130] width 19 height 19
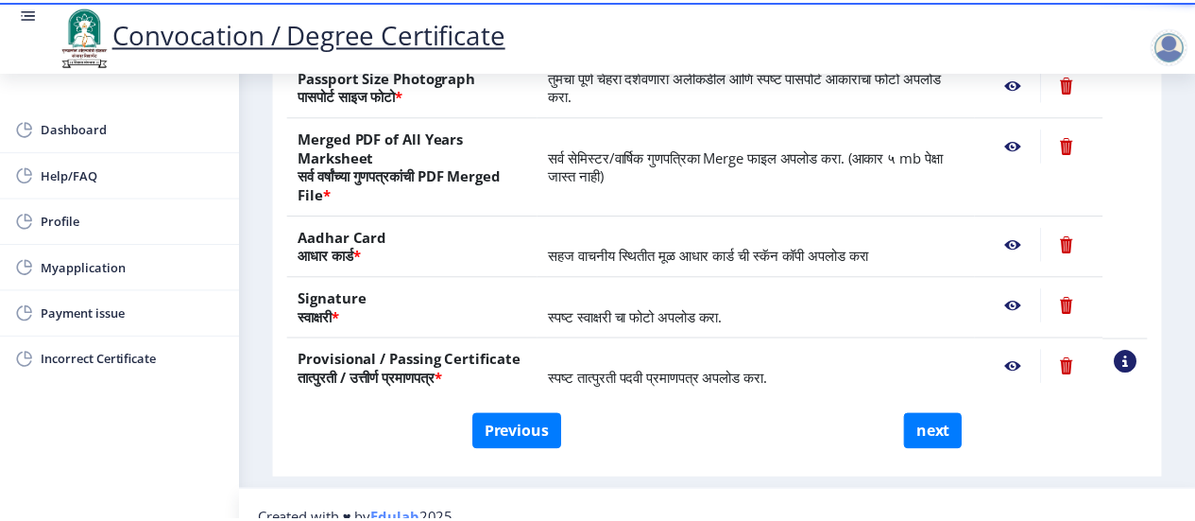
scroll to position [450, 0]
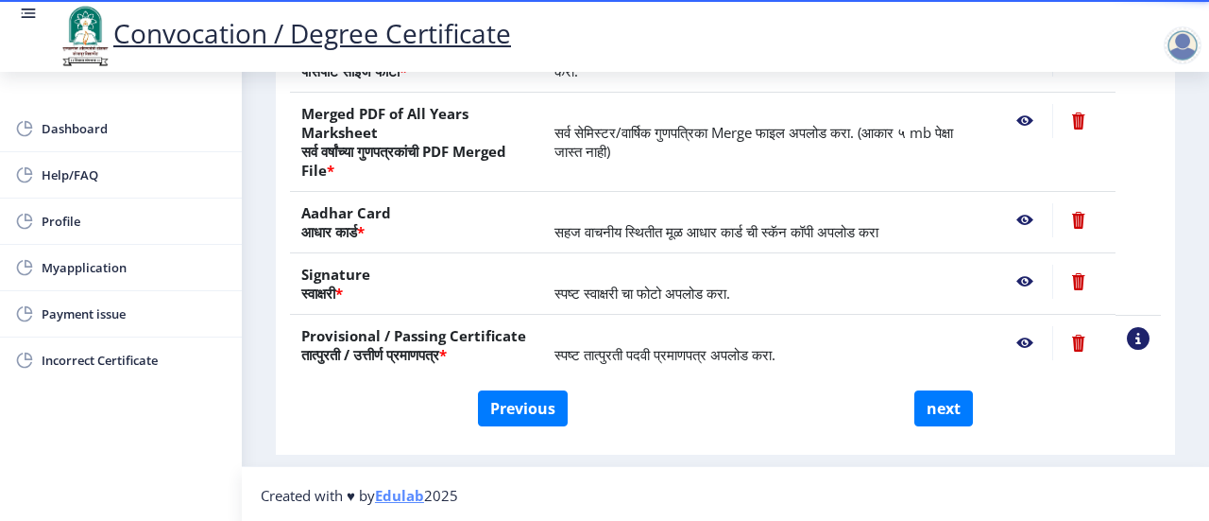
click at [1021, 276] on nb-action at bounding box center [1025, 282] width 55 height 34
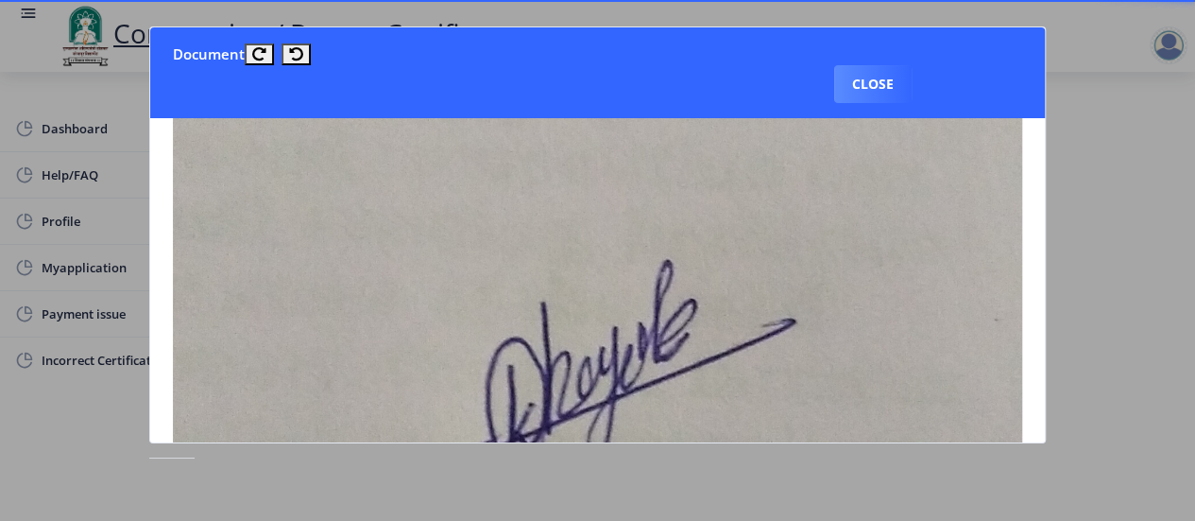
scroll to position [0, 0]
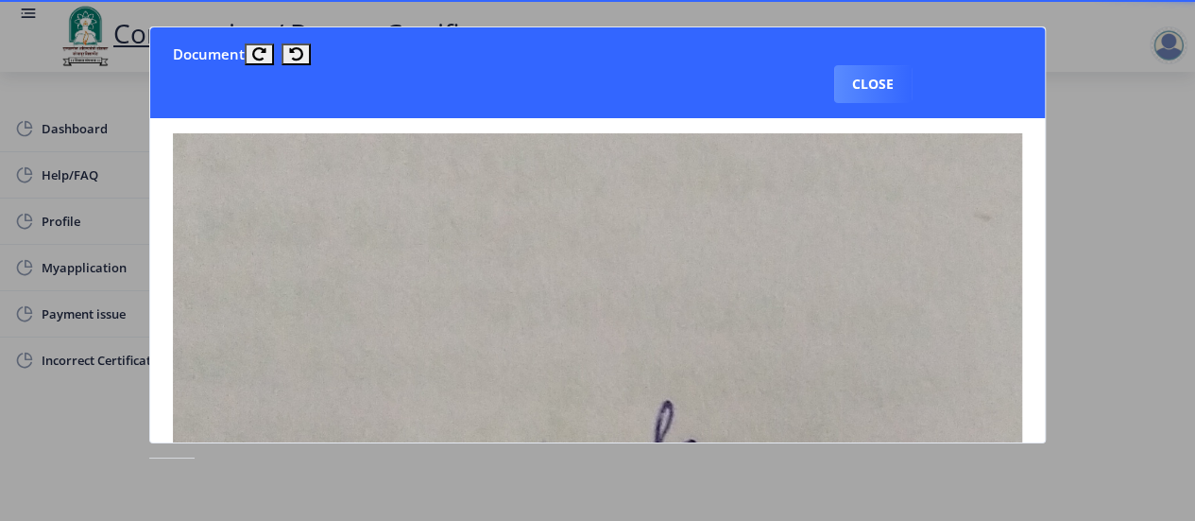
click at [854, 80] on button "Close" at bounding box center [872, 84] width 77 height 38
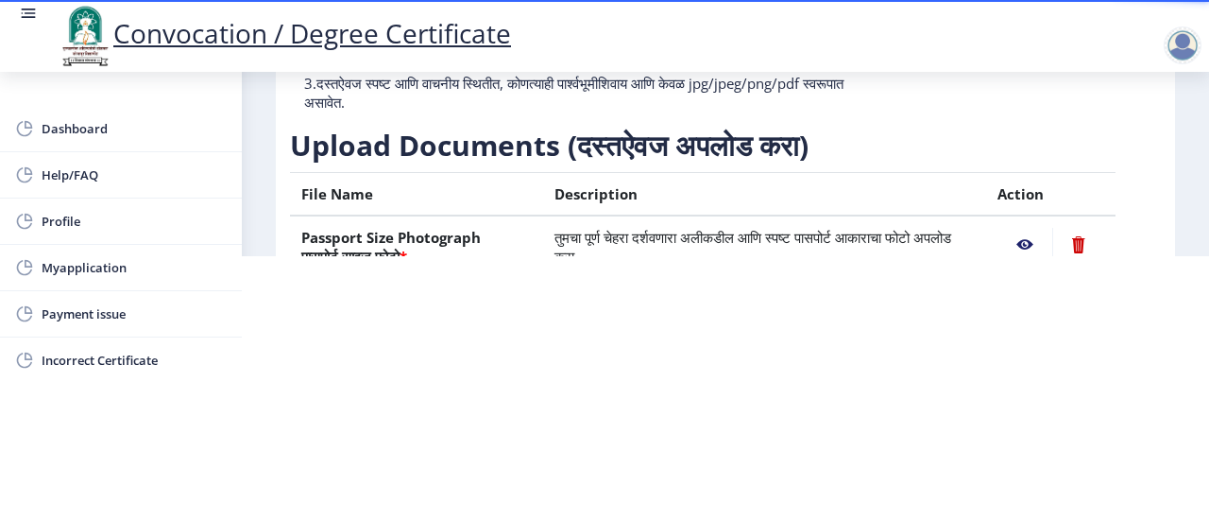
scroll to position [94, 0]
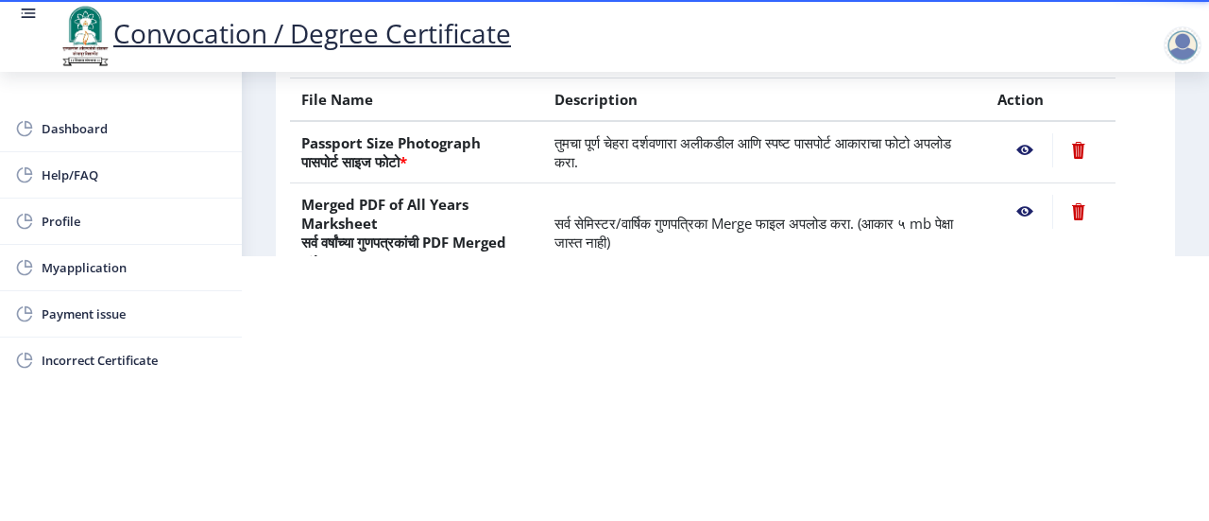
click at [1021, 149] on nb-action at bounding box center [1025, 150] width 55 height 34
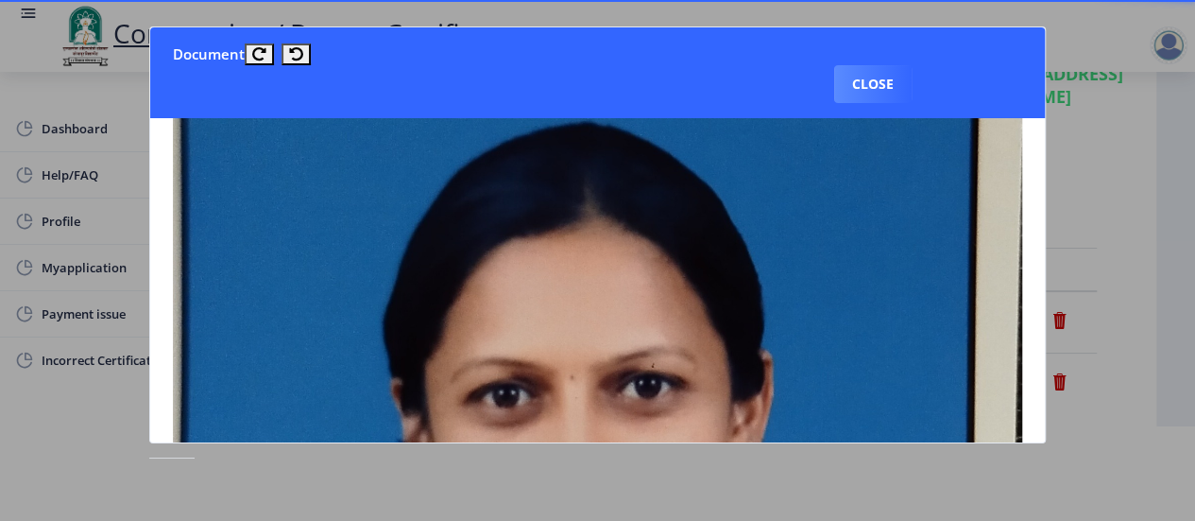
scroll to position [378, 0]
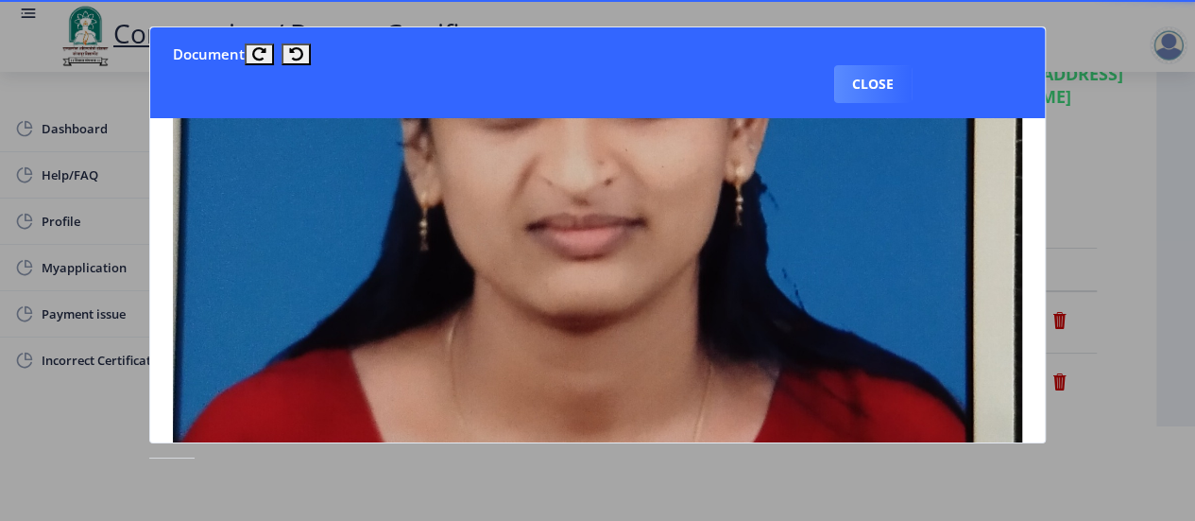
click at [864, 80] on button "Close" at bounding box center [872, 84] width 77 height 38
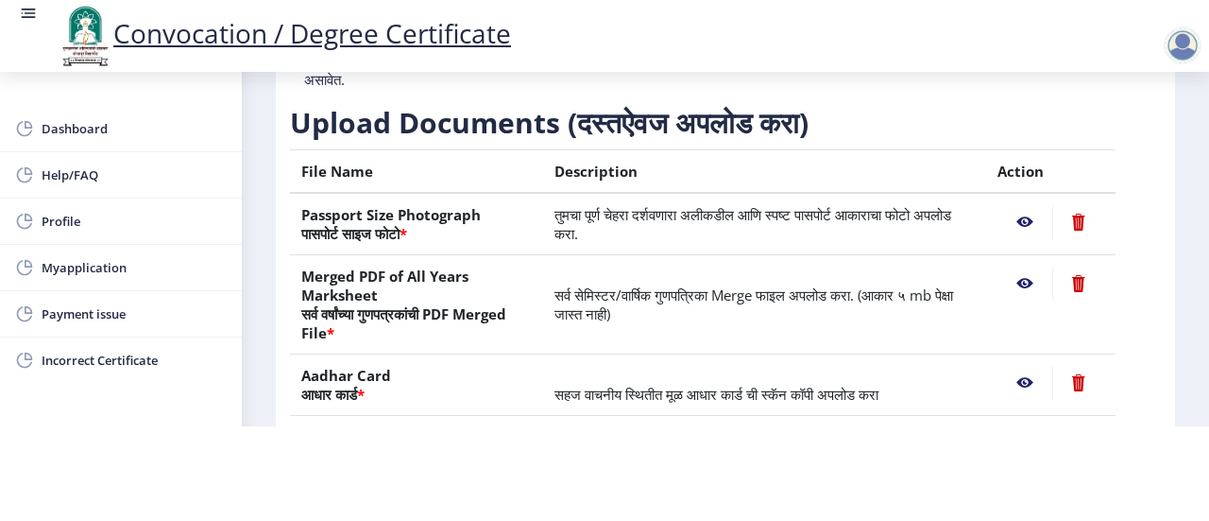
scroll to position [450, 0]
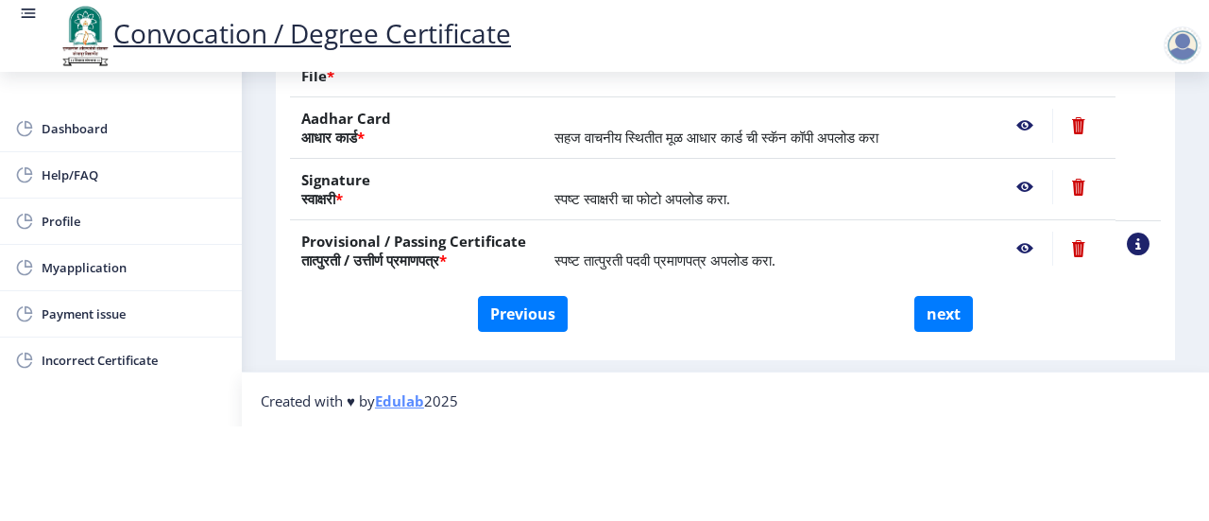
click at [1082, 242] on nb-action at bounding box center [1079, 248] width 52 height 34
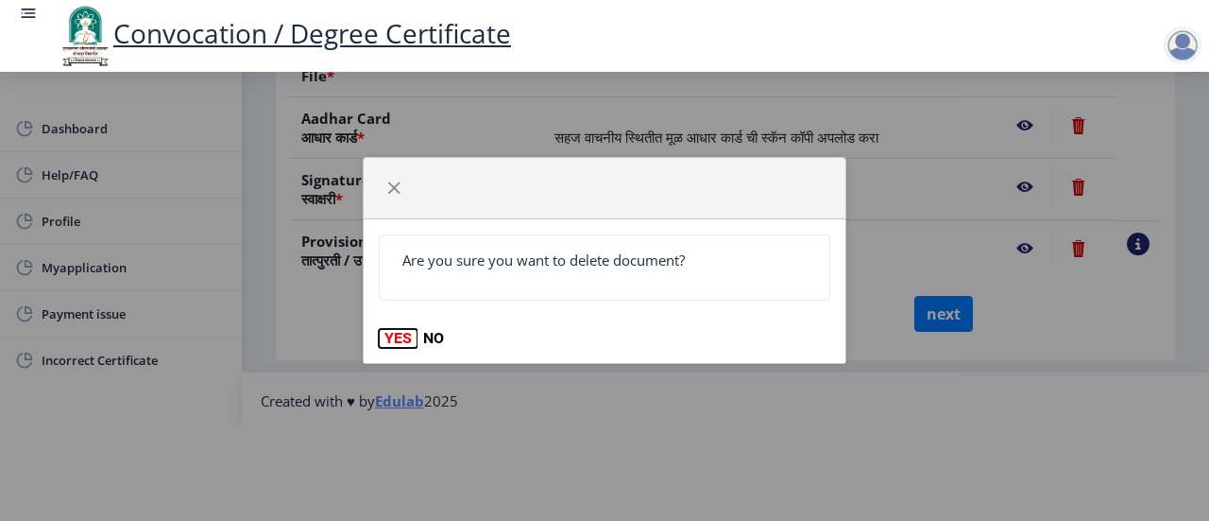
drag, startPoint x: 404, startPoint y: 336, endPoint x: 419, endPoint y: 330, distance: 15.6
click at [404, 337] on button "YES" at bounding box center [398, 338] width 39 height 19
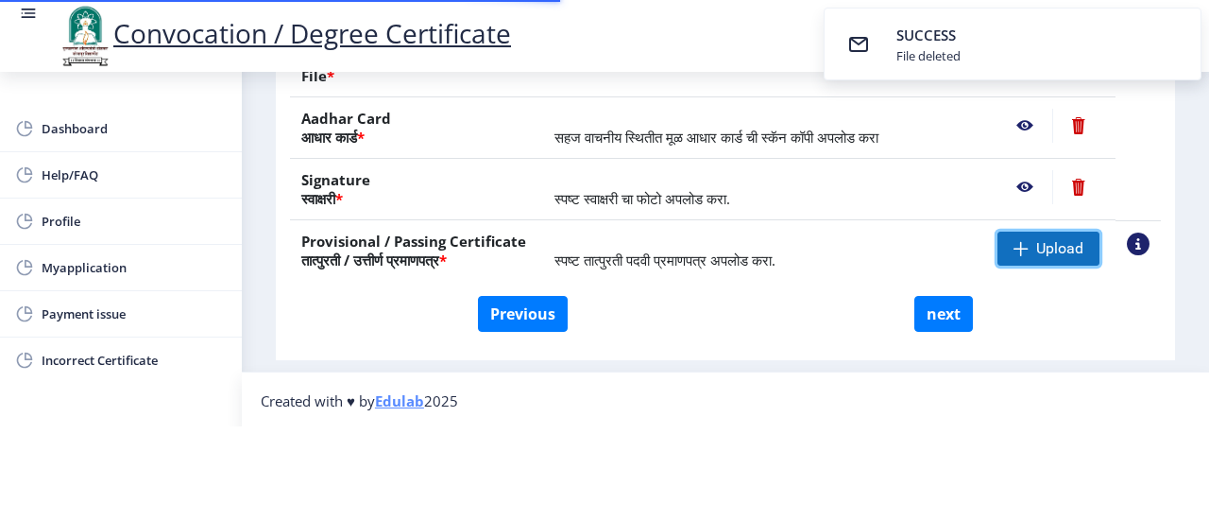
click at [1026, 248] on span "Upload" at bounding box center [1049, 248] width 102 height 34
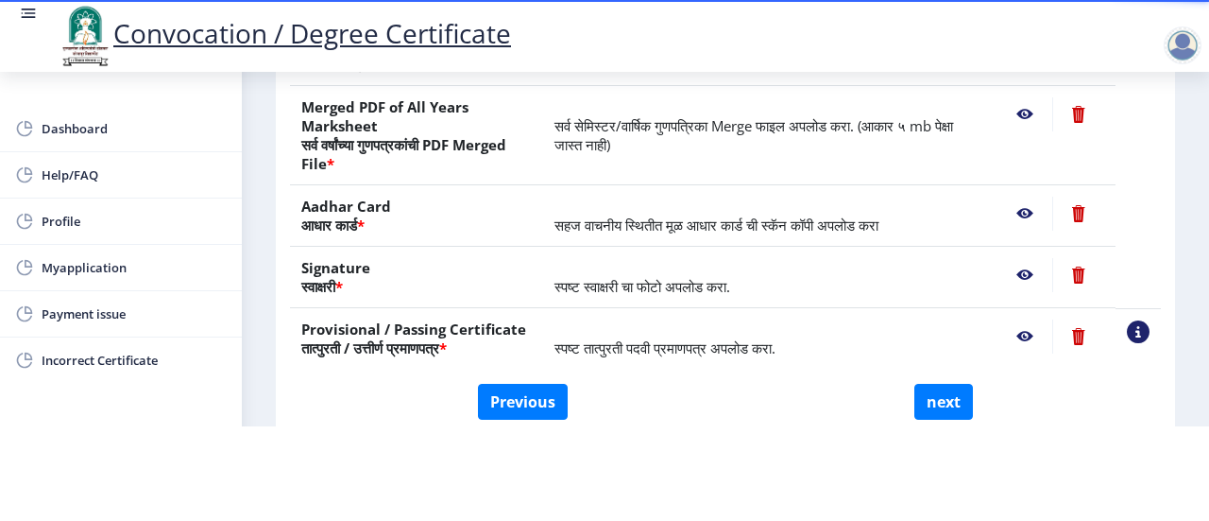
scroll to position [261, 0]
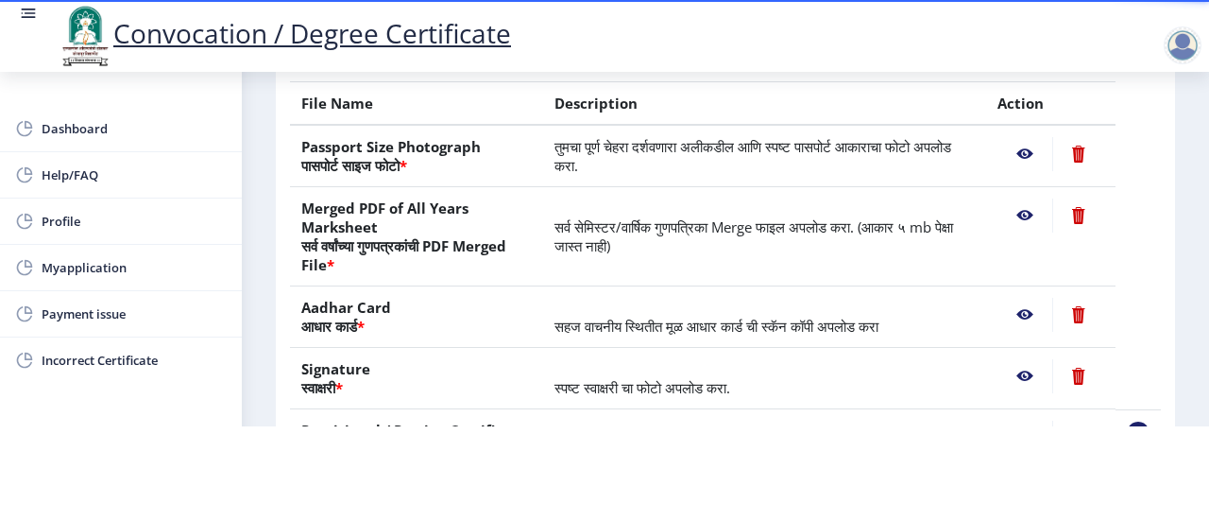
click at [1016, 154] on nb-action at bounding box center [1025, 154] width 55 height 34
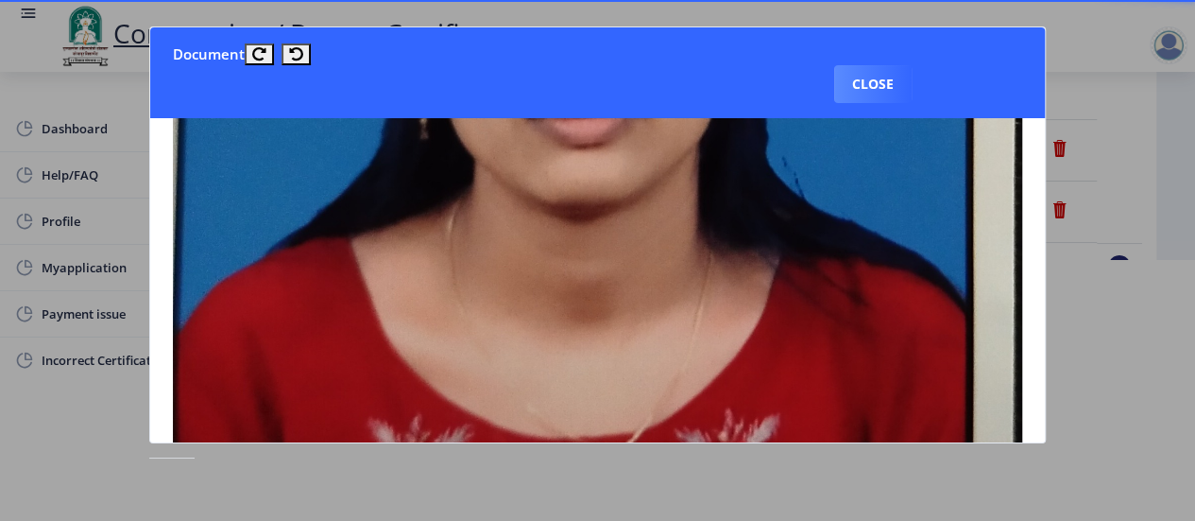
scroll to position [283, 0]
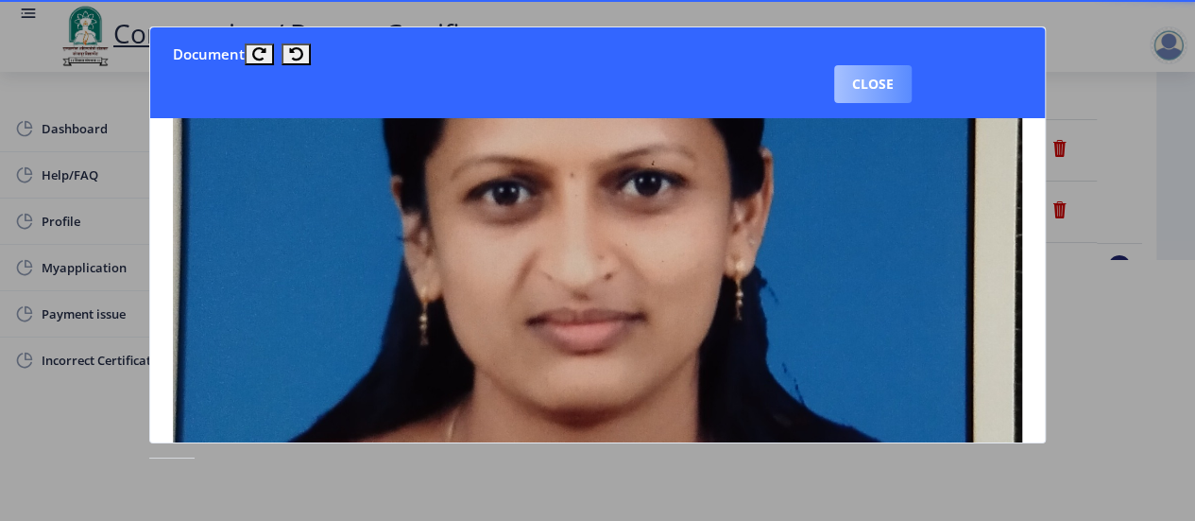
click at [858, 92] on button "Close" at bounding box center [872, 84] width 77 height 38
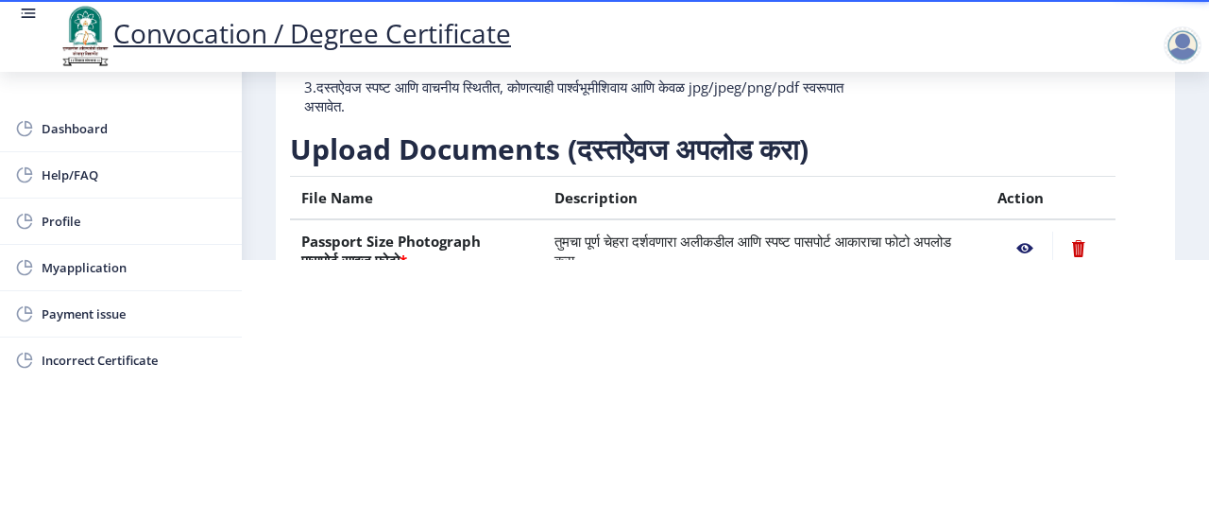
scroll to position [94, 0]
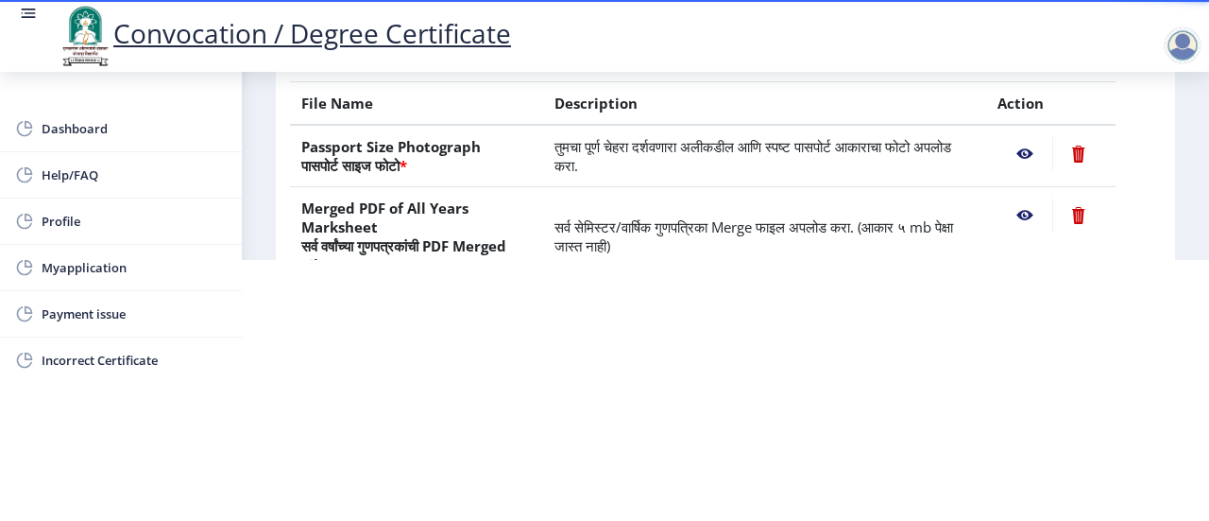
click at [1021, 214] on nb-action at bounding box center [1025, 215] width 55 height 34
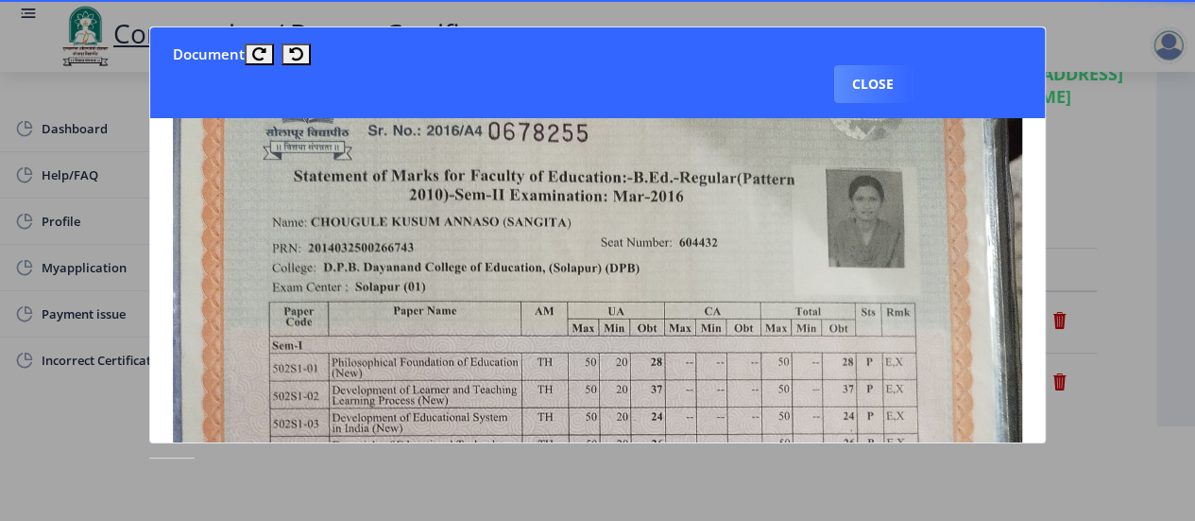
scroll to position [0, 0]
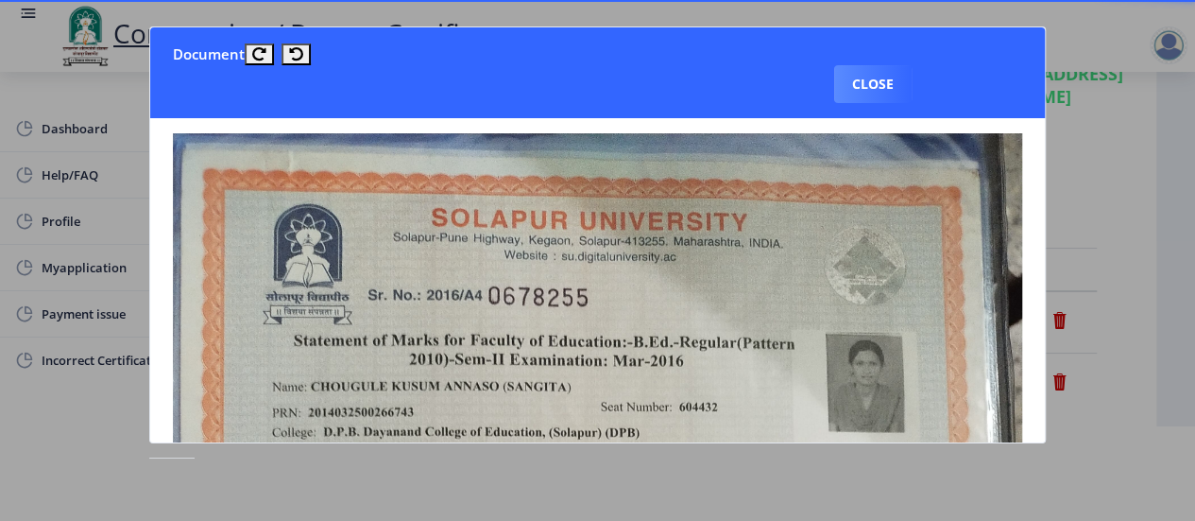
click at [878, 80] on button "Close" at bounding box center [872, 84] width 77 height 38
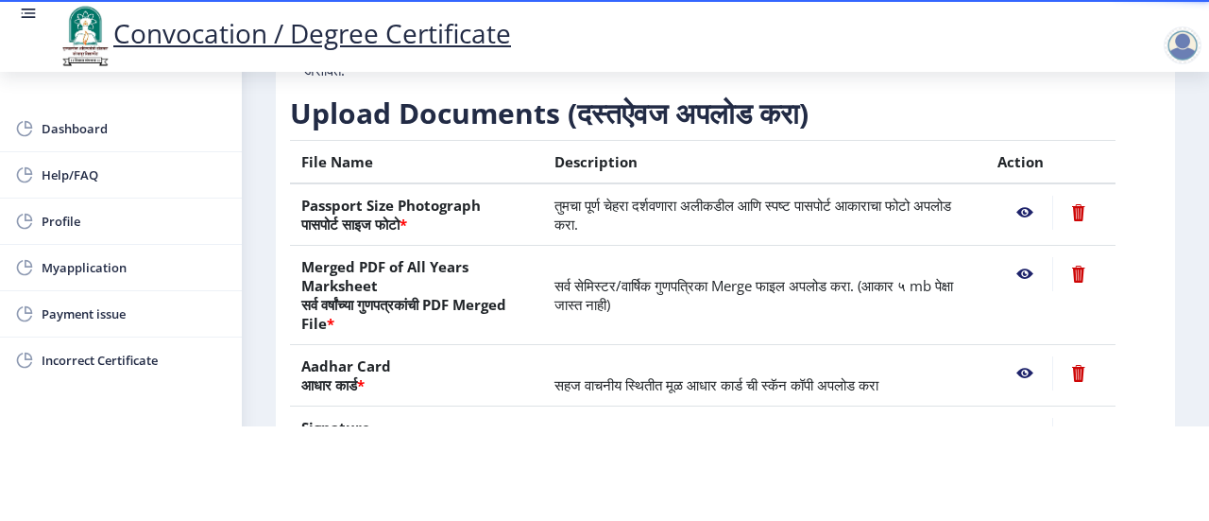
scroll to position [450, 0]
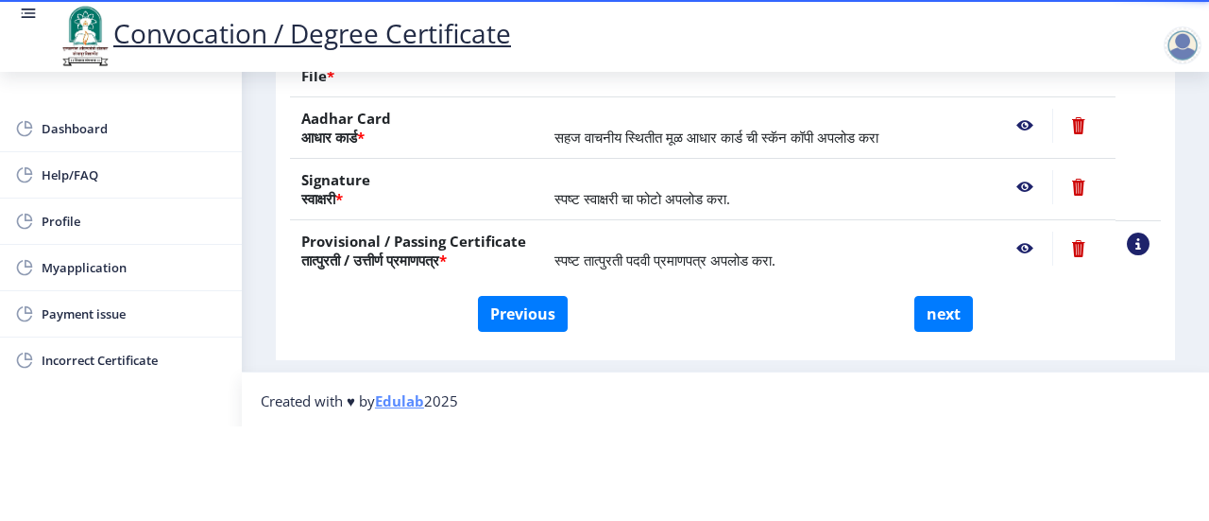
click at [1020, 184] on nb-action at bounding box center [1025, 187] width 55 height 34
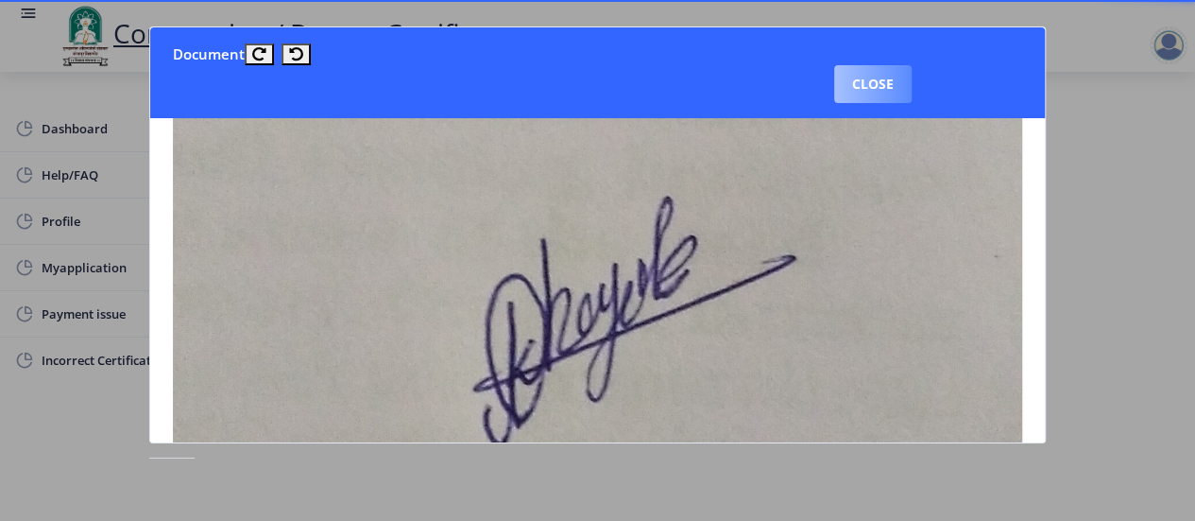
scroll to position [189, 0]
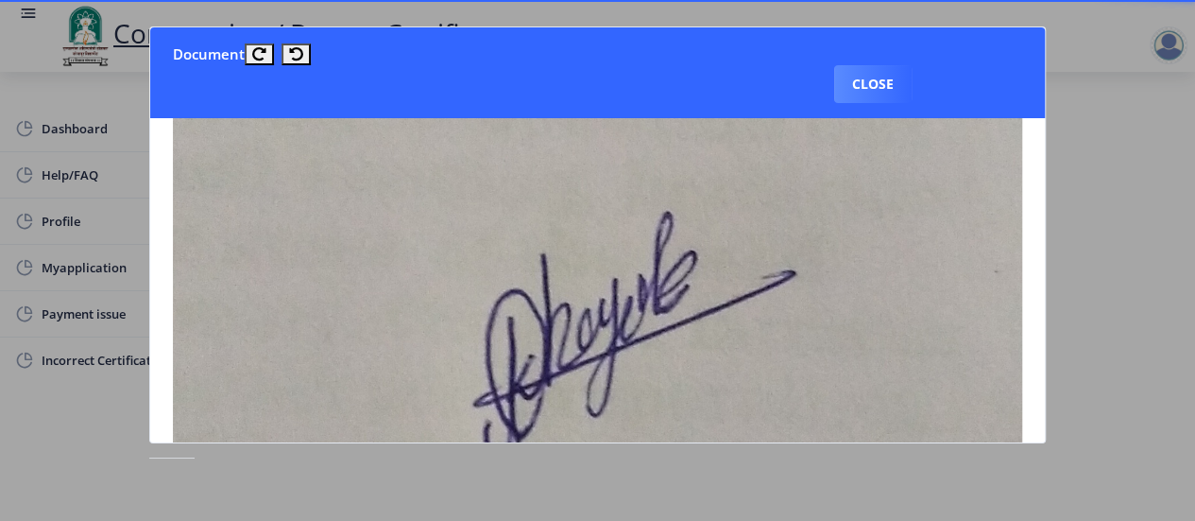
click at [886, 87] on button "Close" at bounding box center [872, 84] width 77 height 38
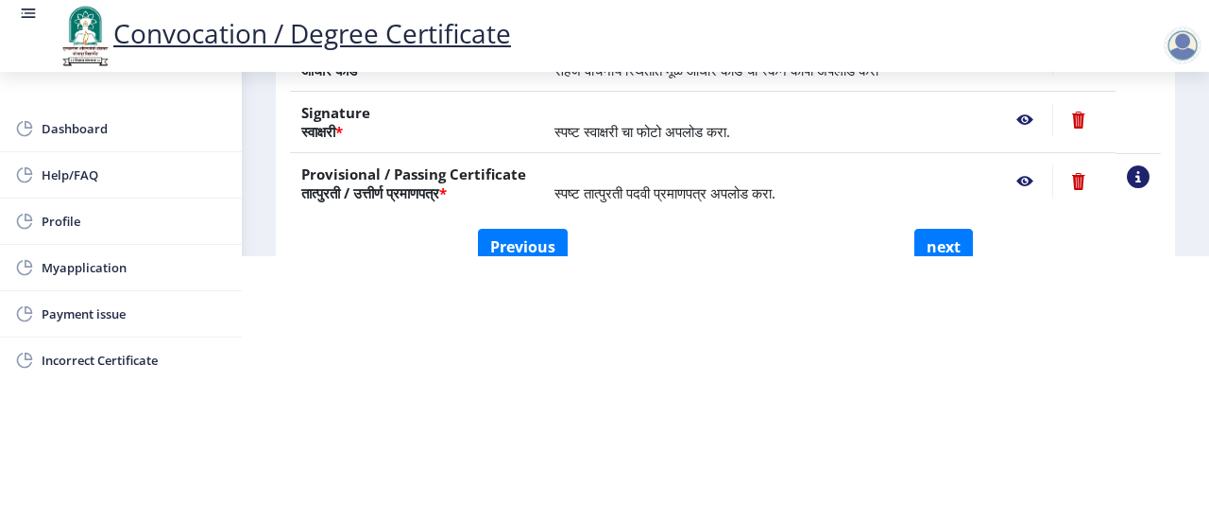
scroll to position [450, 0]
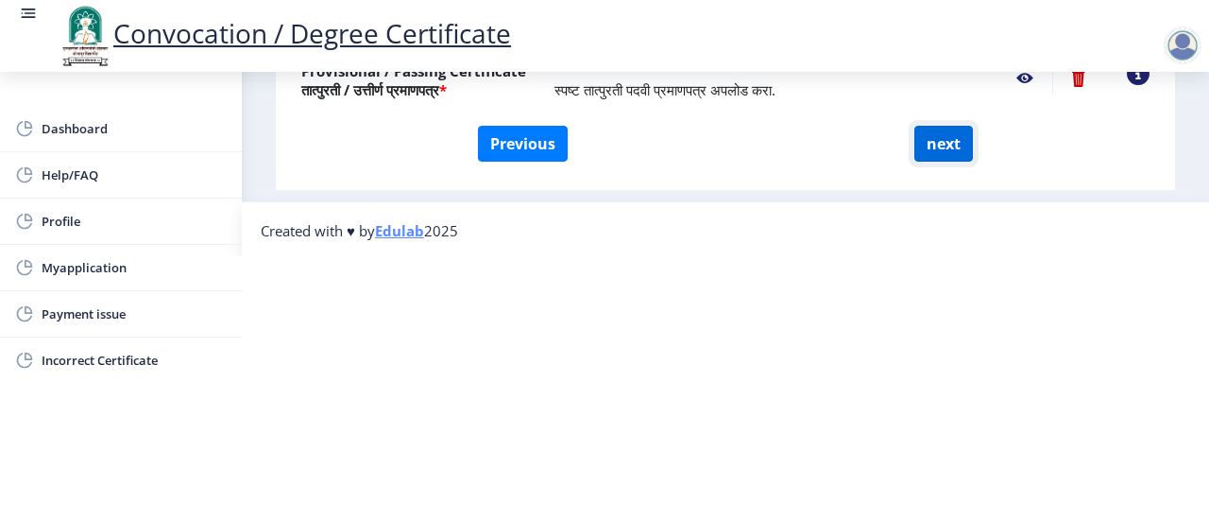
click at [937, 135] on button "next" at bounding box center [944, 144] width 59 height 36
select select
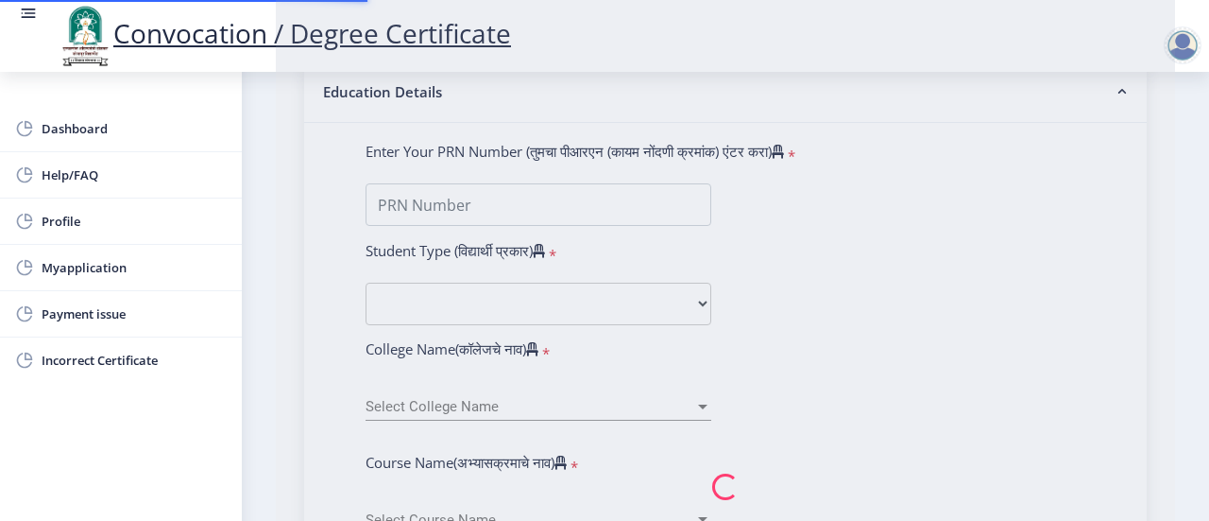
type input "[PERSON_NAME] [PERSON_NAME]"
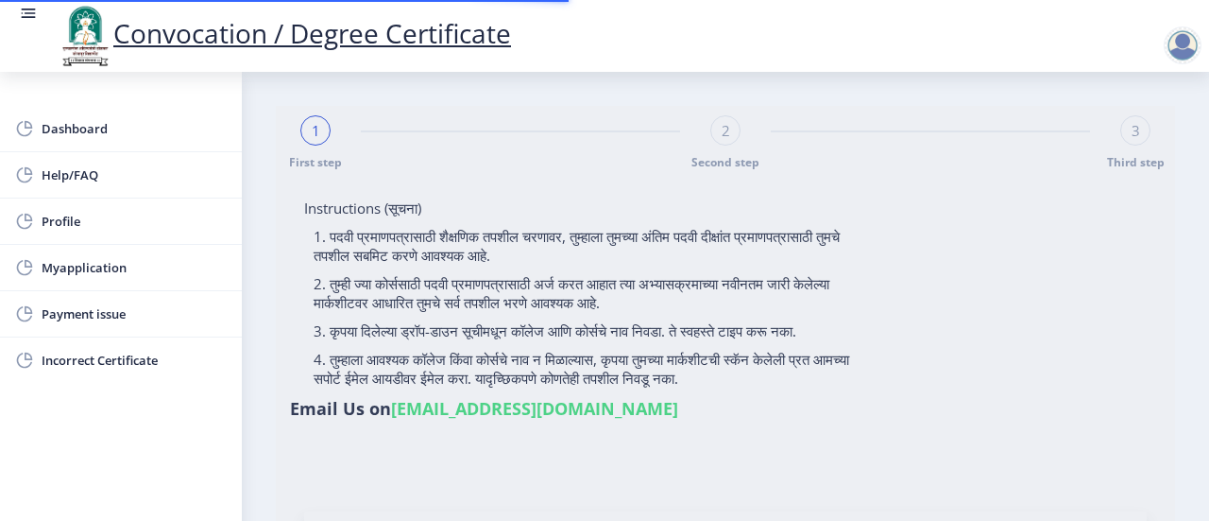
type input "2014032500266743"
select select "Regular"
select select "2016"
select select "March"
select select "SECOND CLASS"
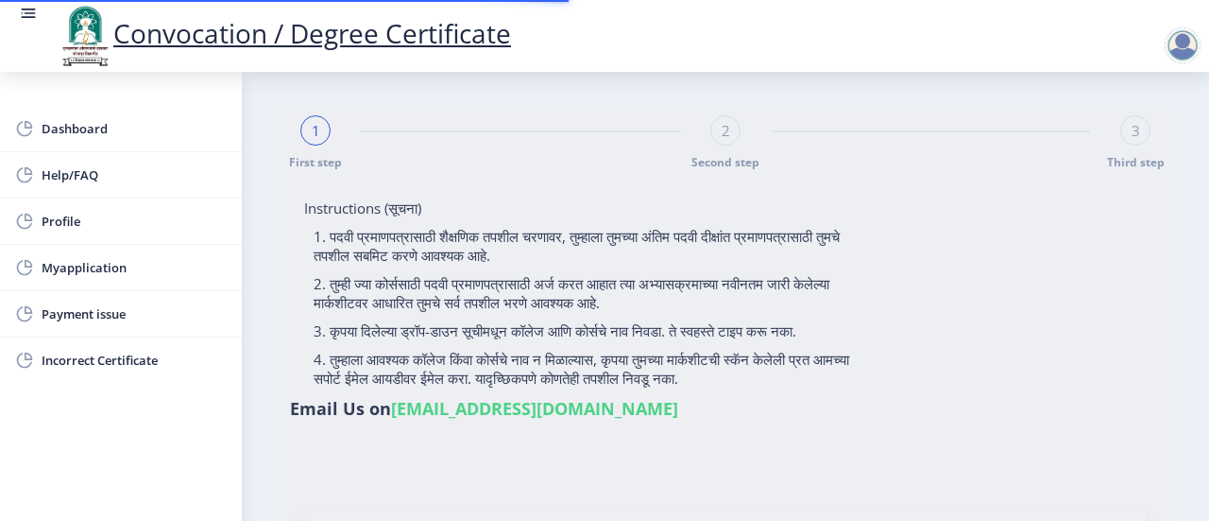
type input "604432"
type input "[PERSON_NAME]"
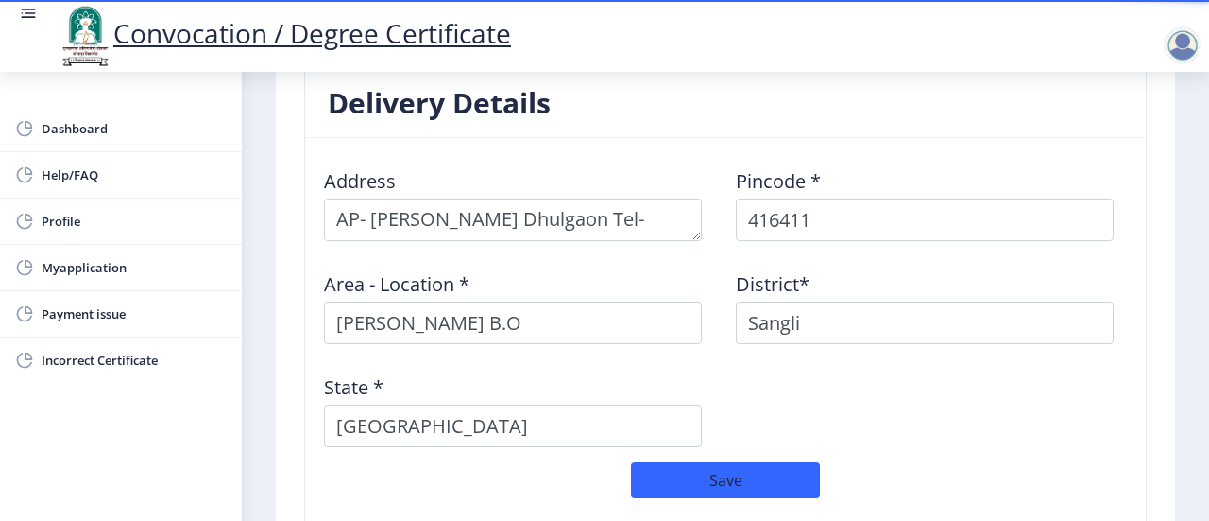
scroll to position [1732, 0]
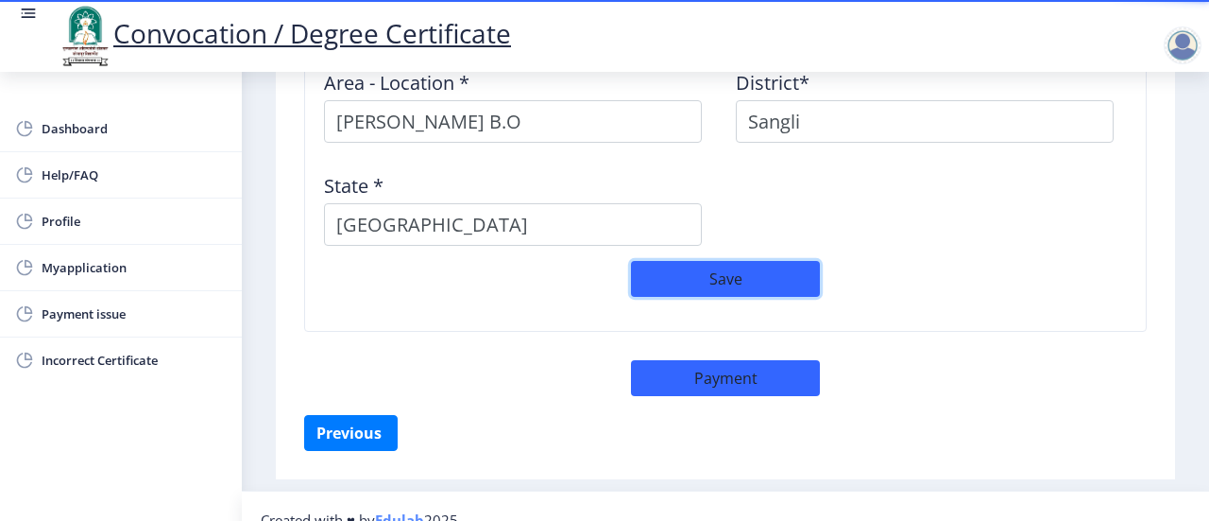
click at [737, 261] on button "Save" at bounding box center [725, 279] width 189 height 36
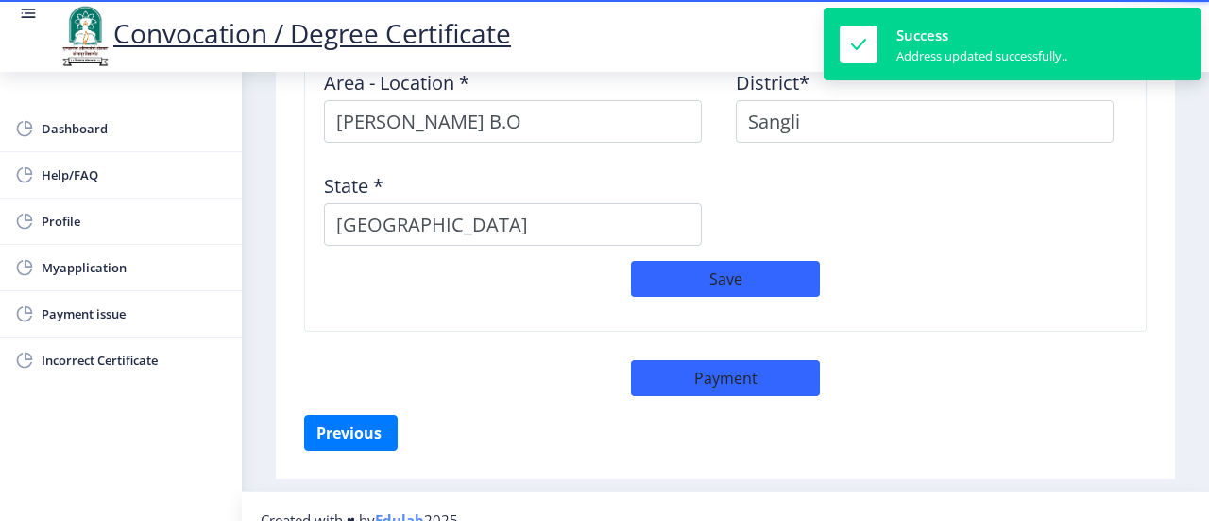
click at [939, 233] on div "Address Pincode * 416411 Area - Location * Agran Dhulgaon B.O District* Sangli …" at bounding box center [726, 106] width 824 height 309
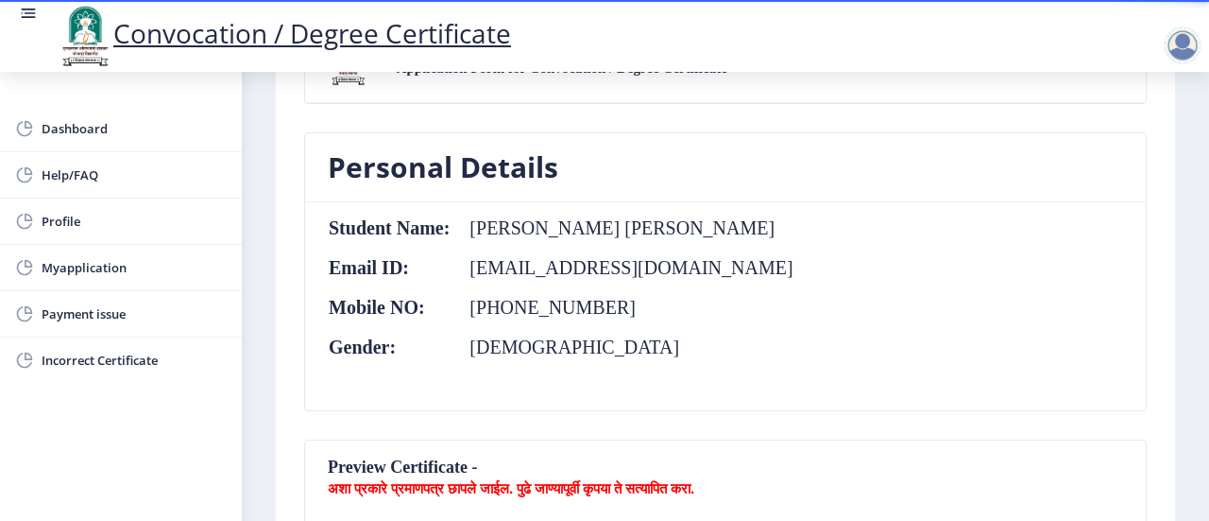
scroll to position [0, 0]
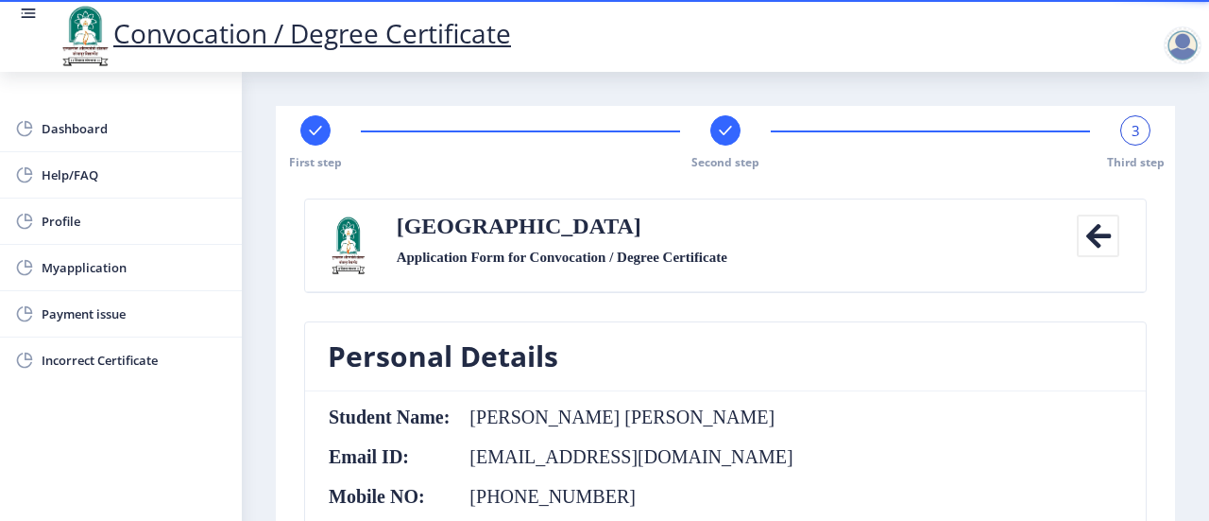
click at [1132, 125] on span "3" at bounding box center [1136, 130] width 9 height 19
click at [718, 127] on rect at bounding box center [725, 130] width 19 height 19
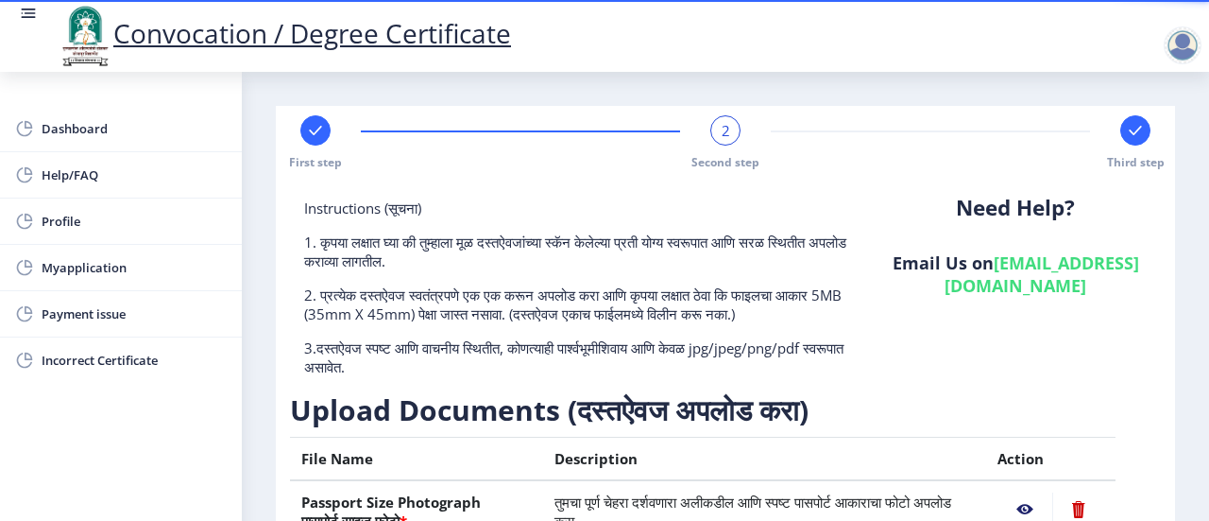
click at [1128, 129] on rect at bounding box center [1135, 130] width 19 height 19
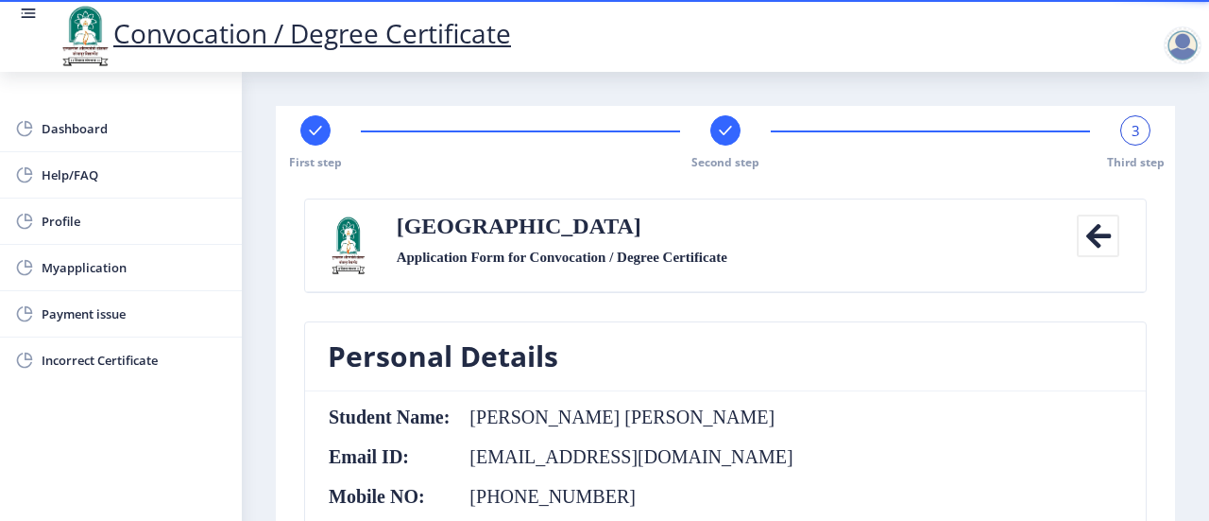
click at [1132, 128] on span "3" at bounding box center [1136, 130] width 9 height 19
click at [722, 125] on rect at bounding box center [725, 130] width 19 height 19
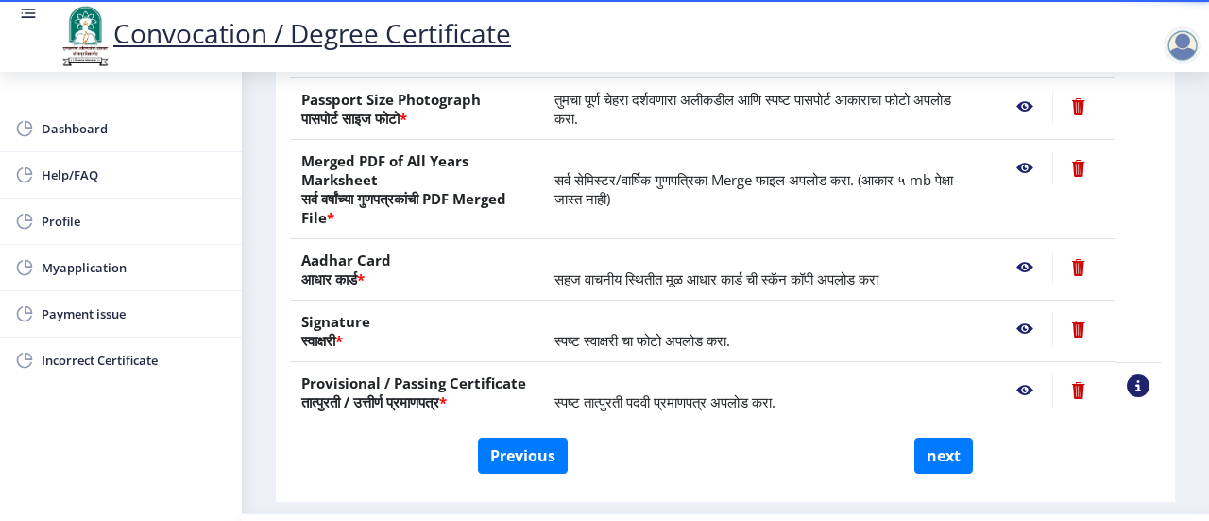
scroll to position [450, 0]
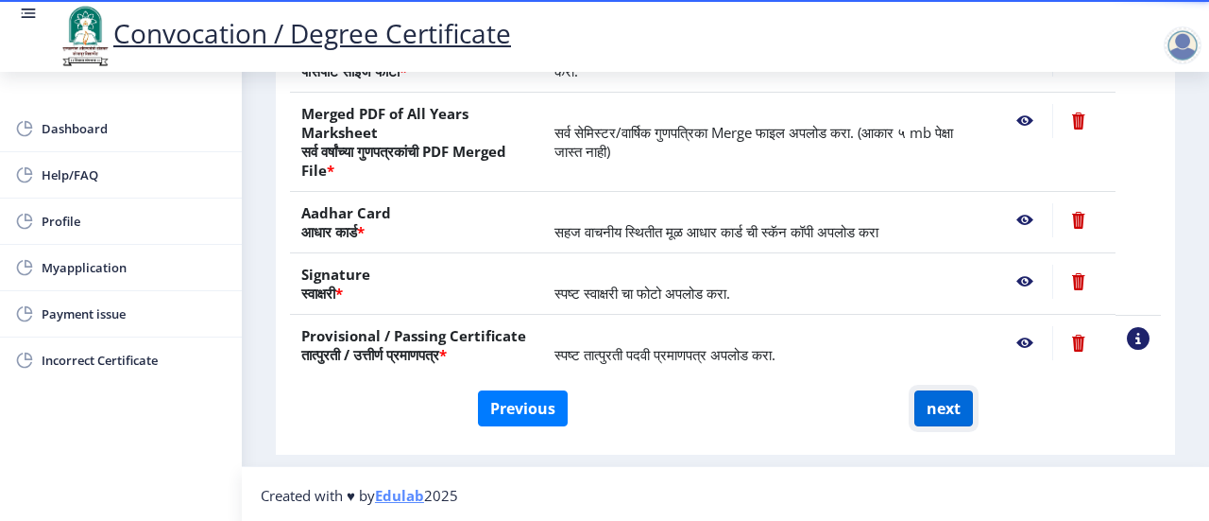
click at [923, 409] on button "next" at bounding box center [944, 408] width 59 height 36
select select
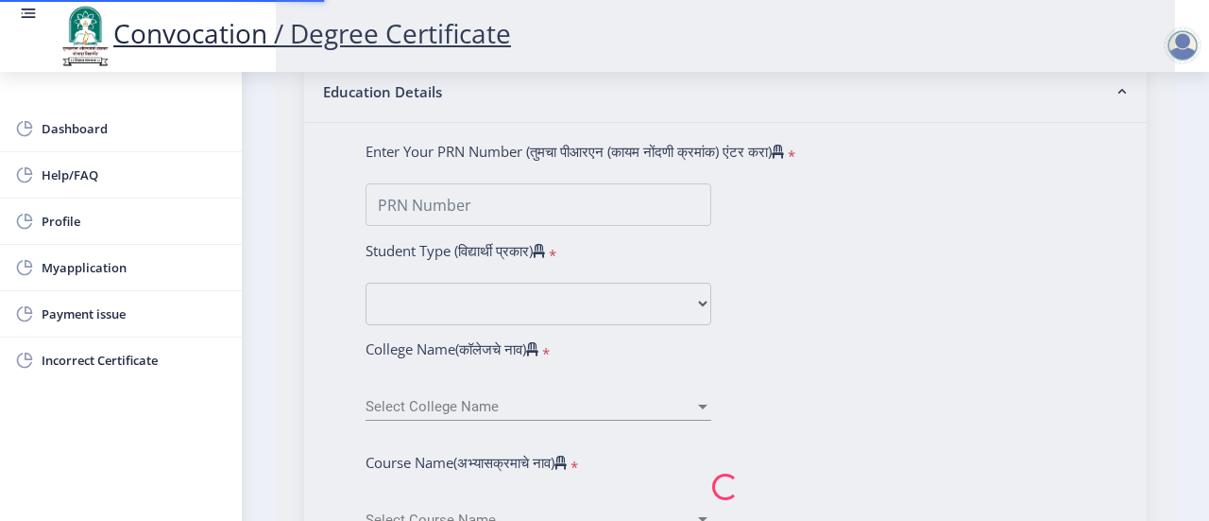
select select
type input "[PERSON_NAME] [PERSON_NAME]"
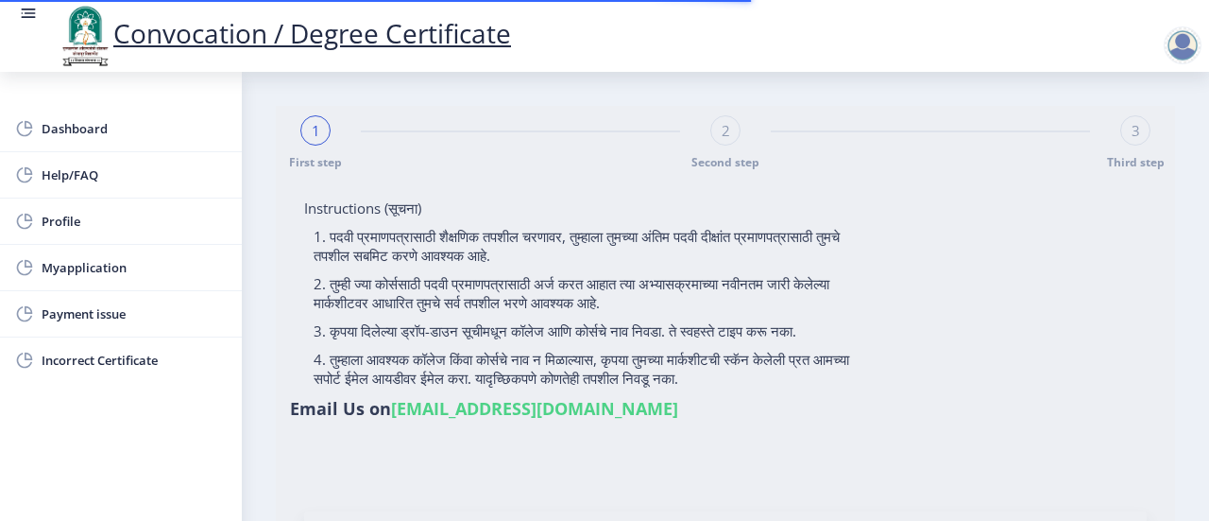
type input "2014032500266743"
select select "Regular"
select select "2016"
select select "March"
select select "SECOND CLASS"
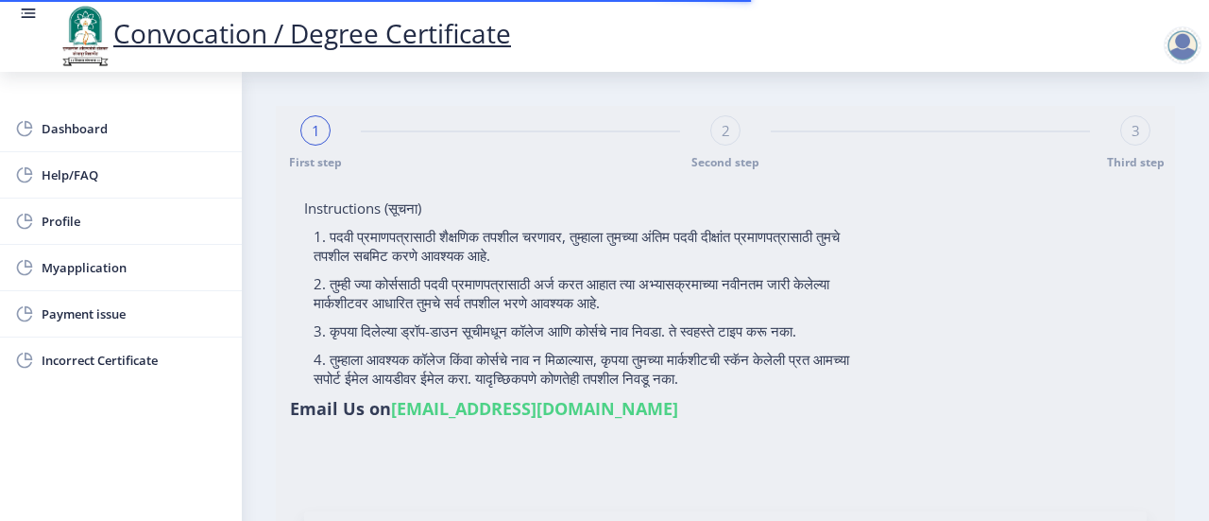
type input "604432"
type input "[PERSON_NAME]"
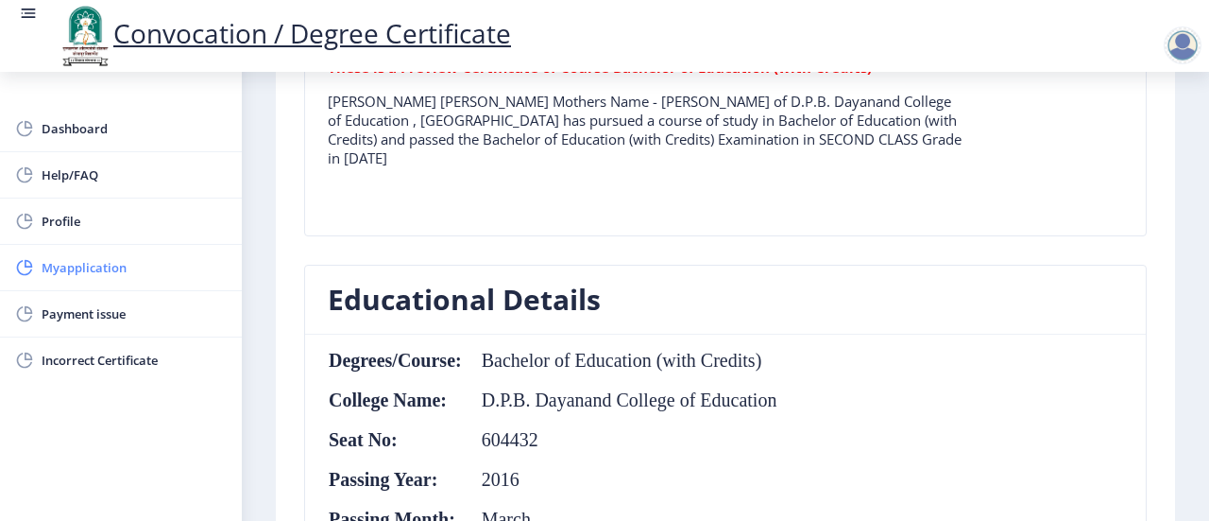
scroll to position [283, 0]
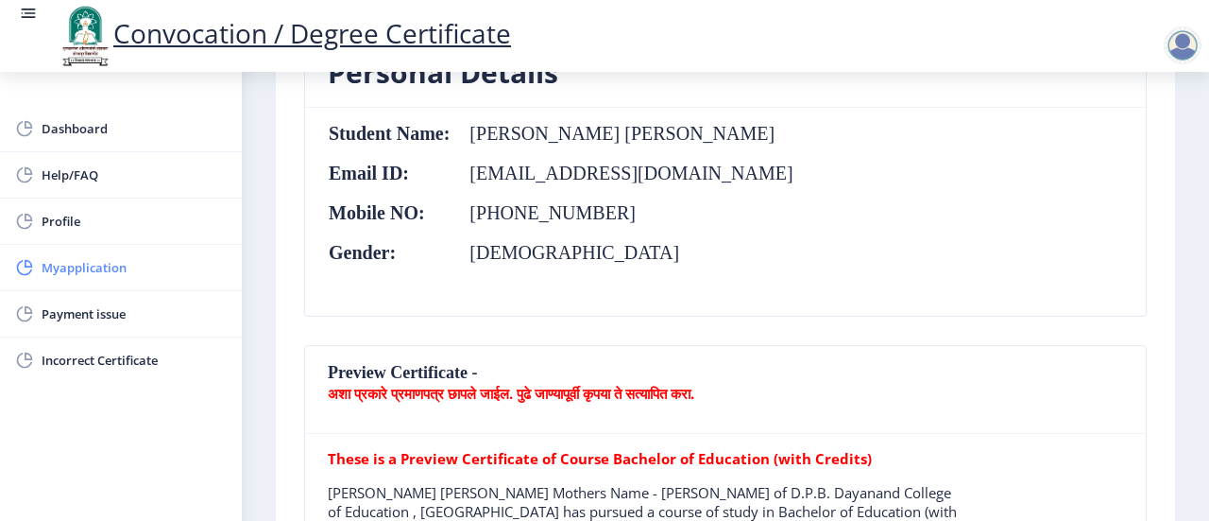
click at [117, 271] on span "Myapplication" at bounding box center [134, 267] width 185 height 23
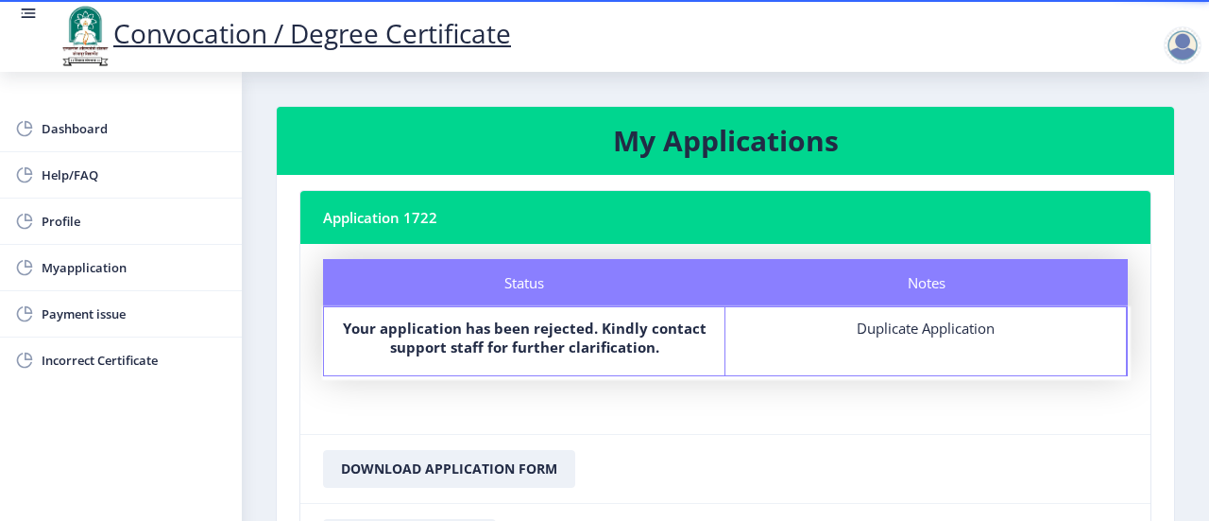
click at [973, 334] on div "Duplicate Application" at bounding box center [926, 327] width 367 height 19
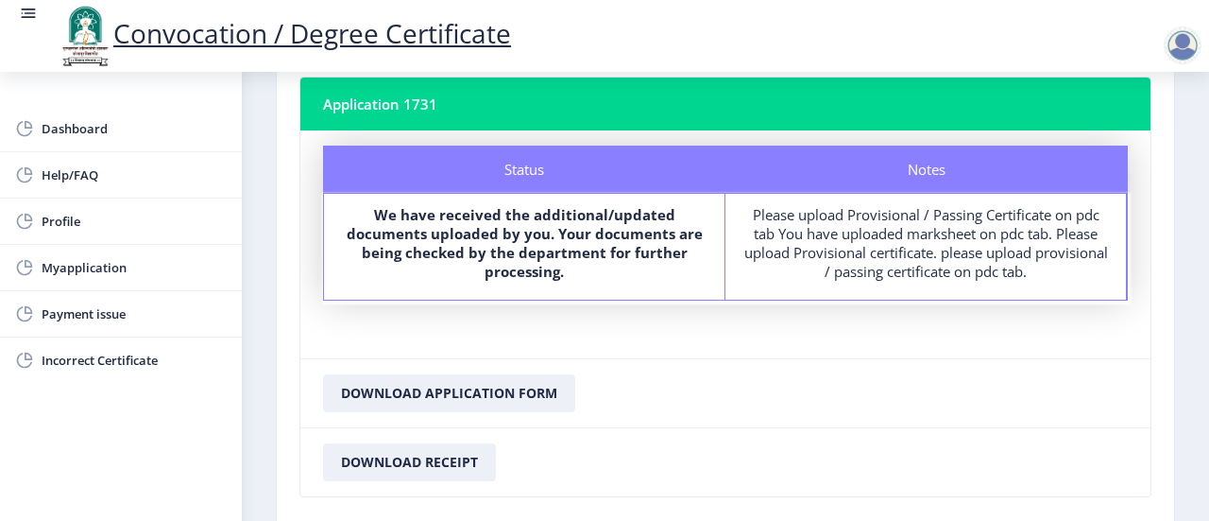
scroll to position [446, 0]
